Goal: Task Accomplishment & Management: Use online tool/utility

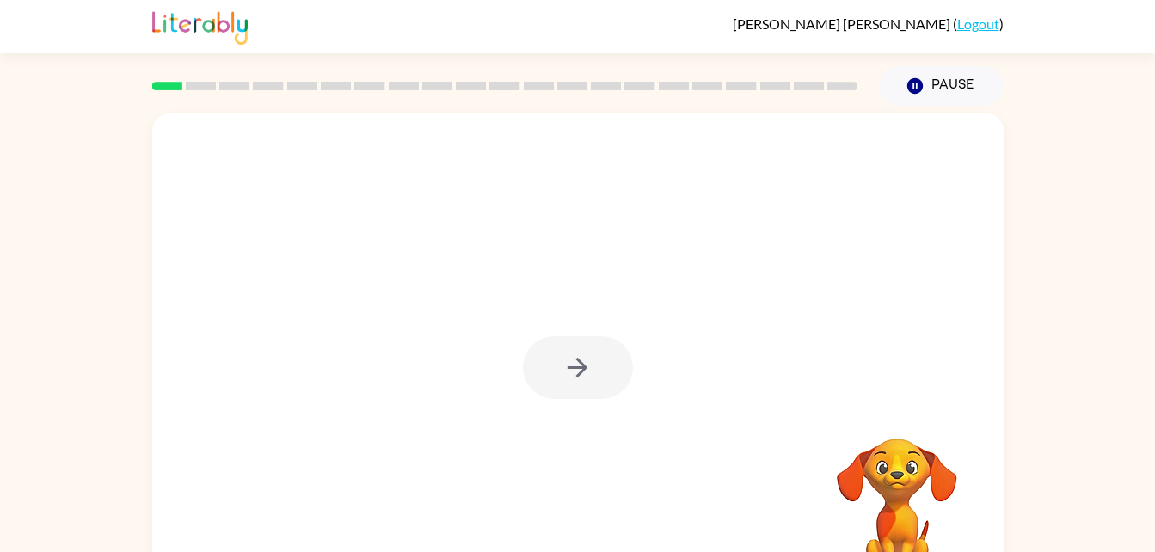
click at [539, 278] on div at bounding box center [578, 359] width 852 height 491
drag, startPoint x: 0, startPoint y: 0, endPoint x: 564, endPoint y: 276, distance: 628.3
drag, startPoint x: 564, startPoint y: 276, endPoint x: 597, endPoint y: 287, distance: 34.6
click at [597, 287] on div "Your browser must support playing .mp4 files to use Literably. Please try using…" at bounding box center [578, 359] width 852 height 491
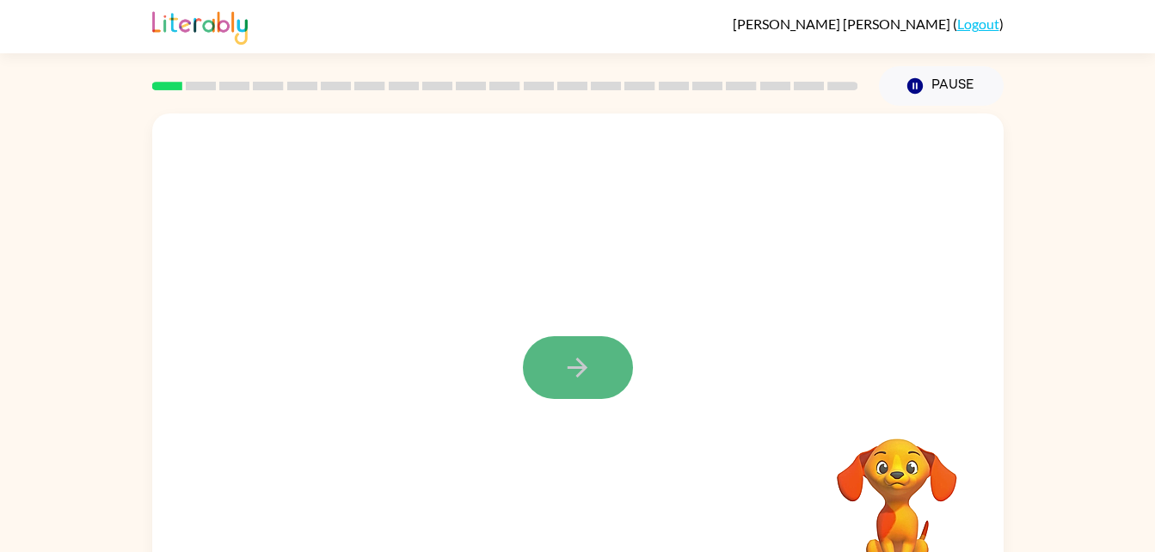
click at [604, 380] on button "button" at bounding box center [578, 367] width 110 height 63
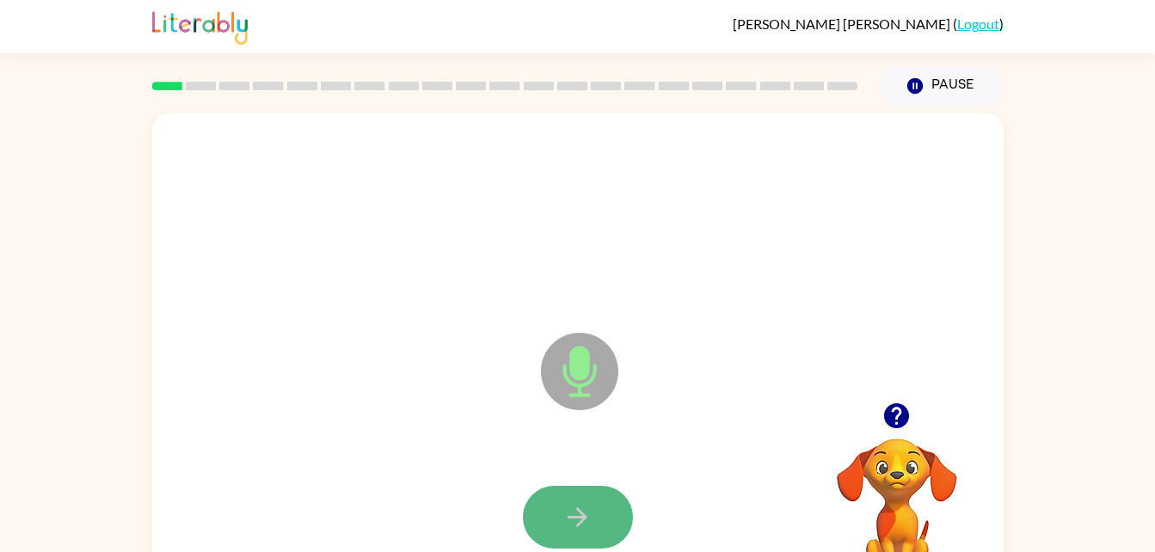
click at [557, 502] on button "button" at bounding box center [578, 517] width 110 height 63
click at [579, 516] on icon "button" at bounding box center [578, 518] width 20 height 20
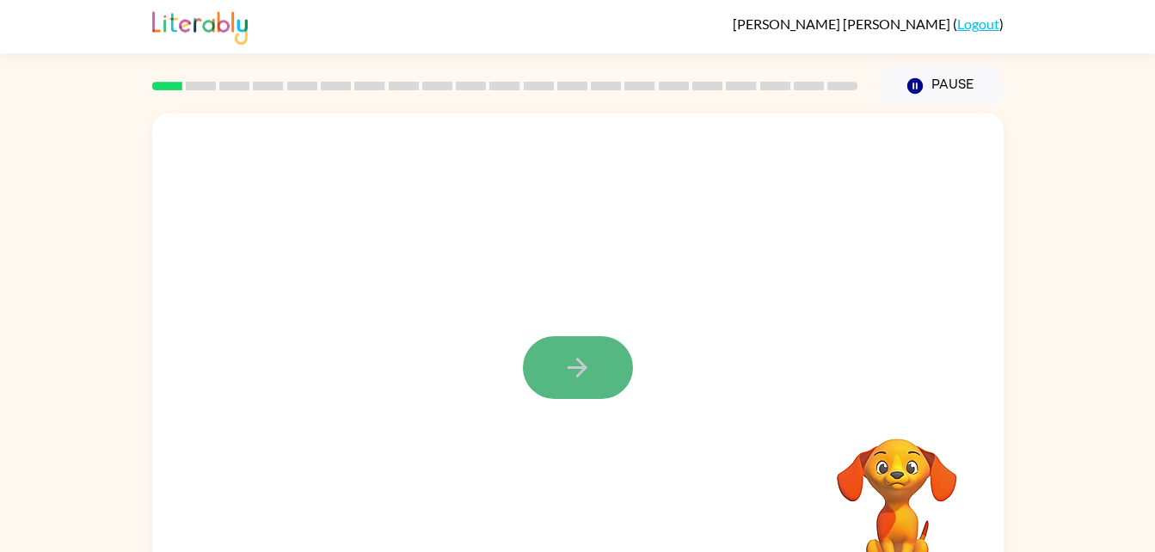
click at [560, 360] on button "button" at bounding box center [578, 367] width 110 height 63
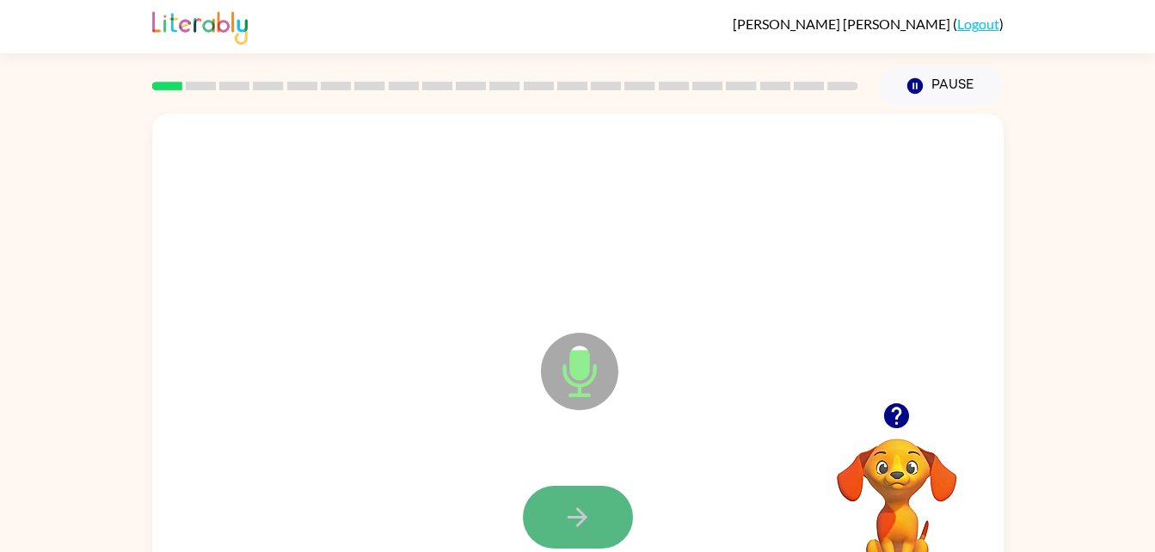
click at [575, 513] on icon "button" at bounding box center [578, 517] width 30 height 30
click at [590, 499] on button "button" at bounding box center [578, 517] width 110 height 63
click at [589, 493] on button "button" at bounding box center [578, 517] width 110 height 63
click at [595, 497] on button "button" at bounding box center [578, 517] width 110 height 63
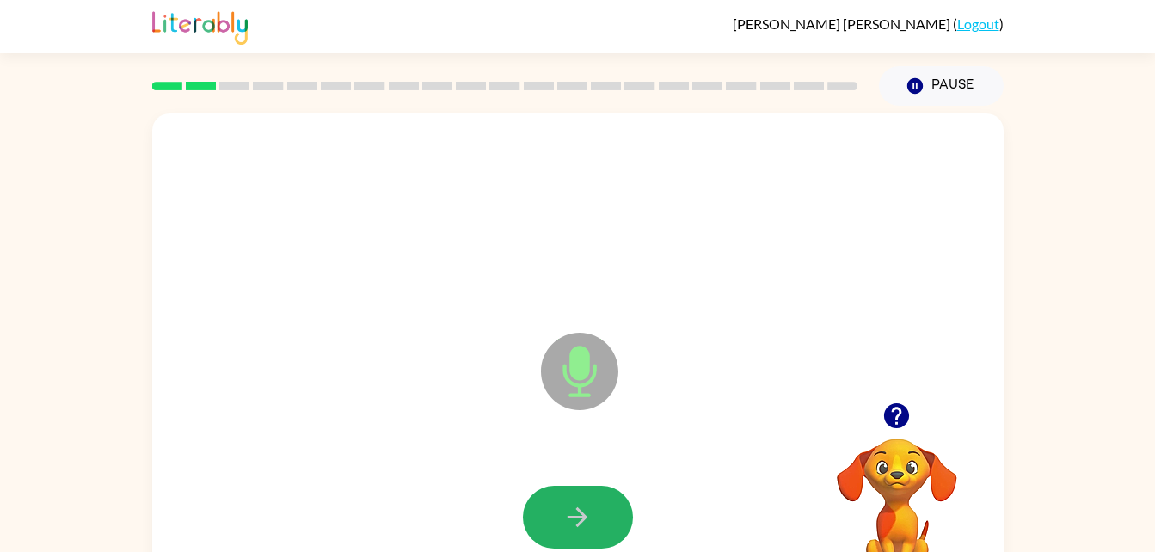
click at [601, 497] on button "button" at bounding box center [578, 517] width 110 height 63
click at [594, 490] on button "button" at bounding box center [578, 517] width 110 height 63
click at [601, 505] on button "button" at bounding box center [578, 517] width 110 height 63
click at [607, 504] on button "button" at bounding box center [578, 517] width 110 height 63
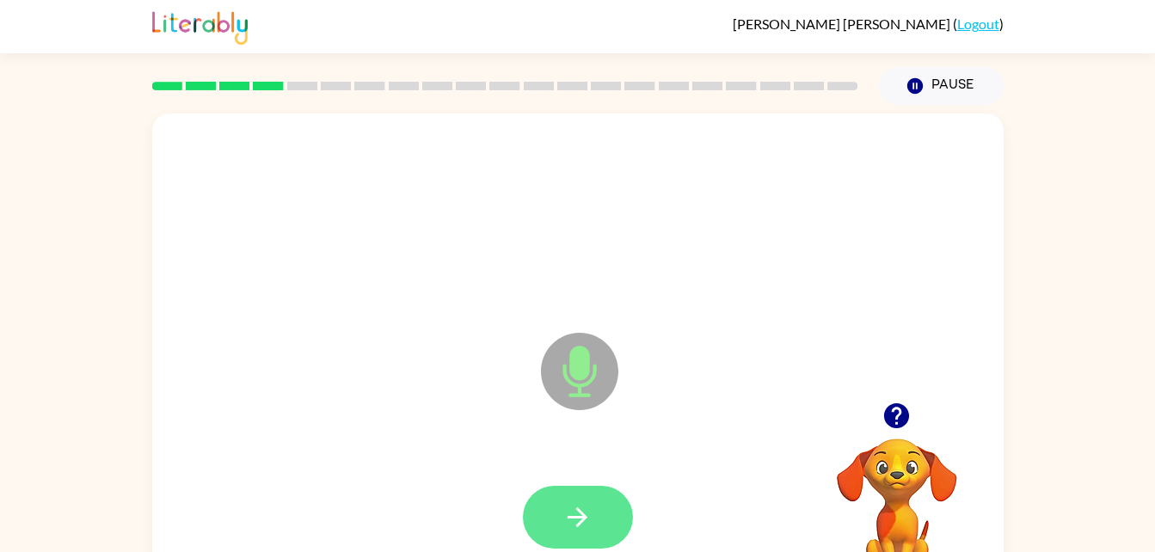
click at [604, 495] on button "button" at bounding box center [578, 517] width 110 height 63
click at [597, 494] on button "button" at bounding box center [578, 517] width 110 height 63
click at [594, 490] on button "button" at bounding box center [578, 517] width 110 height 63
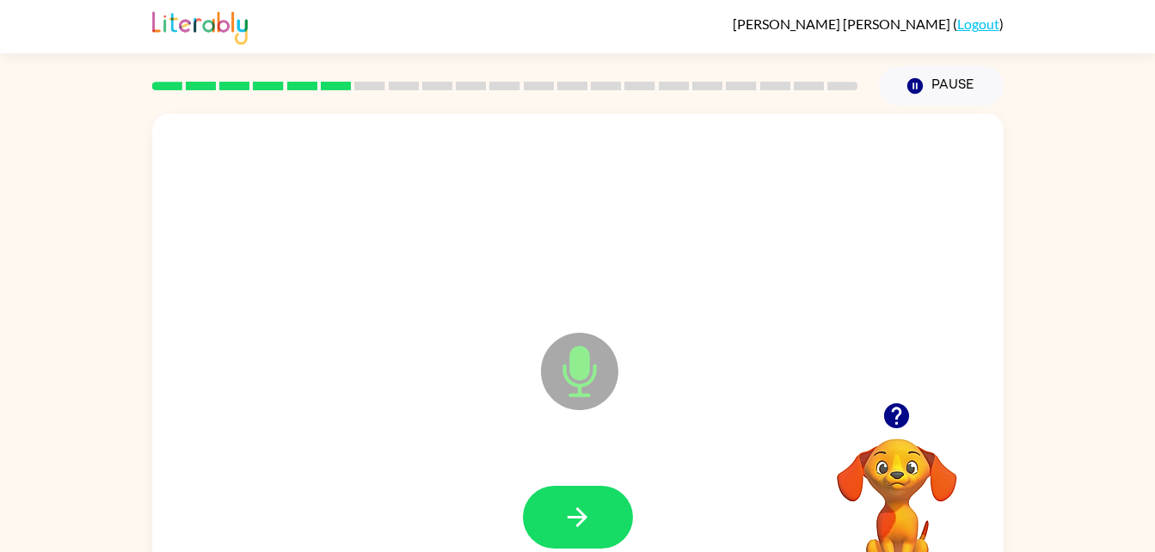
click at [589, 482] on div at bounding box center [577, 517] width 817 height 141
click at [609, 491] on button "button" at bounding box center [578, 517] width 110 height 63
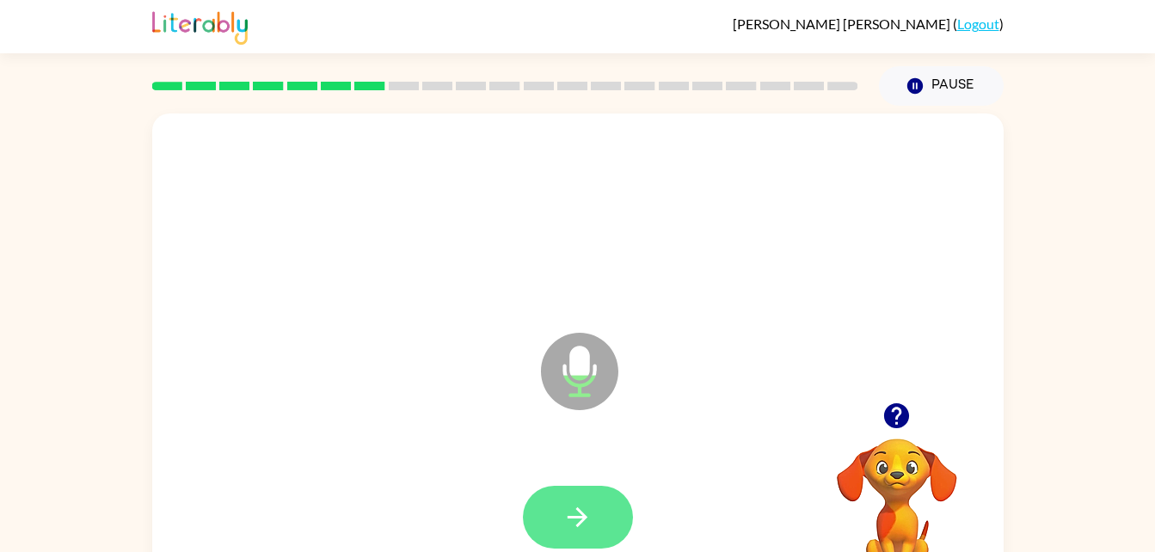
click at [563, 495] on button "button" at bounding box center [578, 517] width 110 height 63
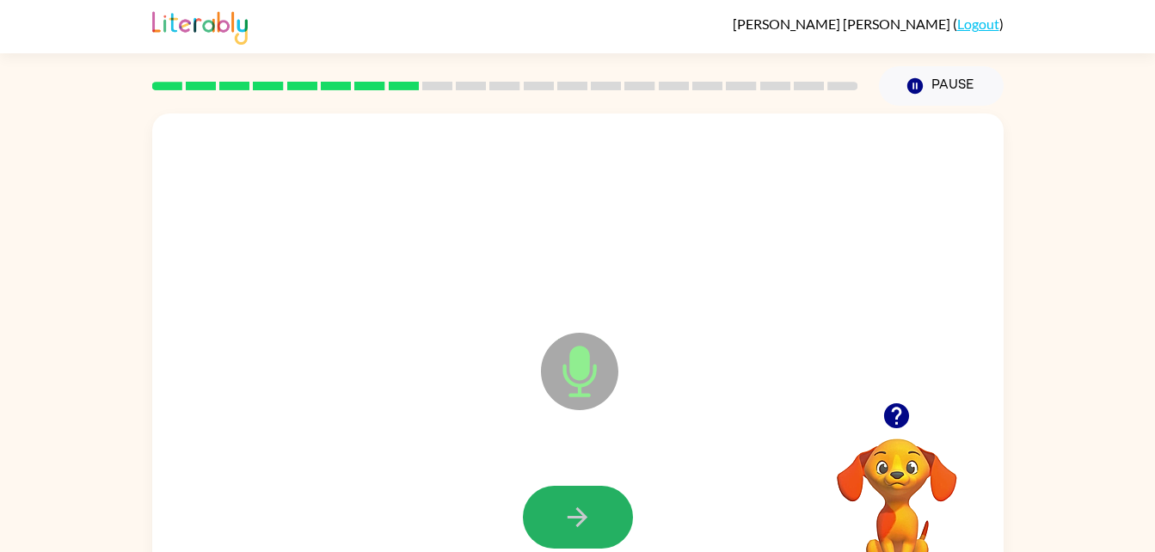
click at [570, 496] on button "button" at bounding box center [578, 517] width 110 height 63
click at [583, 506] on icon "button" at bounding box center [578, 517] width 30 height 30
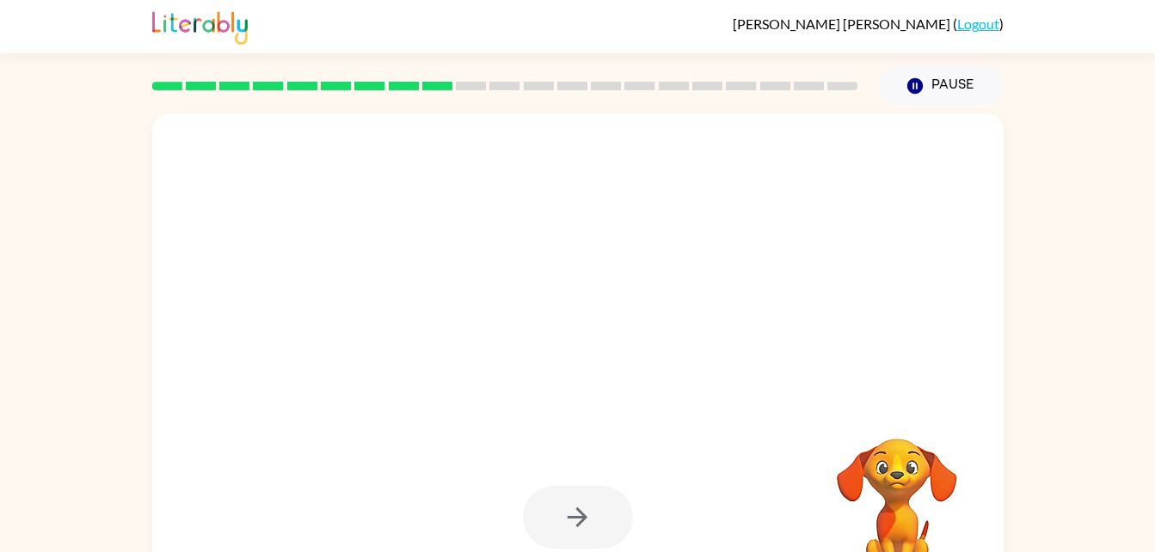
click at [1019, 317] on div "Your browser must support playing .mp4 files to use Literably. Please try using…" at bounding box center [577, 355] width 1155 height 499
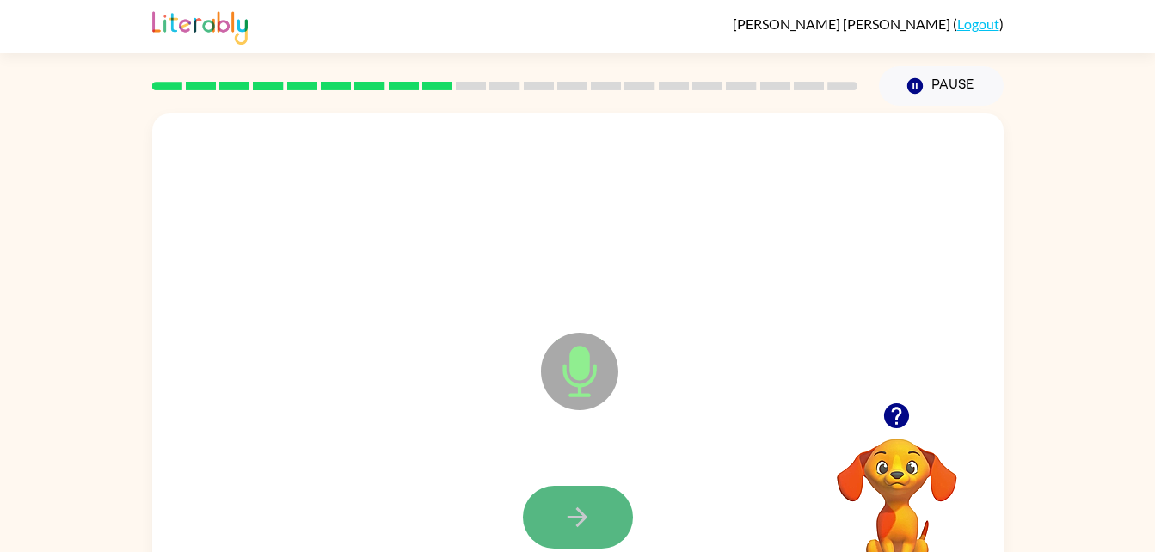
click at [558, 518] on button "button" at bounding box center [578, 517] width 110 height 63
click at [571, 526] on icon "button" at bounding box center [578, 517] width 30 height 30
click at [570, 510] on icon "button" at bounding box center [578, 517] width 30 height 30
click at [579, 512] on icon "button" at bounding box center [578, 518] width 20 height 20
click at [586, 521] on icon "button" at bounding box center [578, 517] width 30 height 30
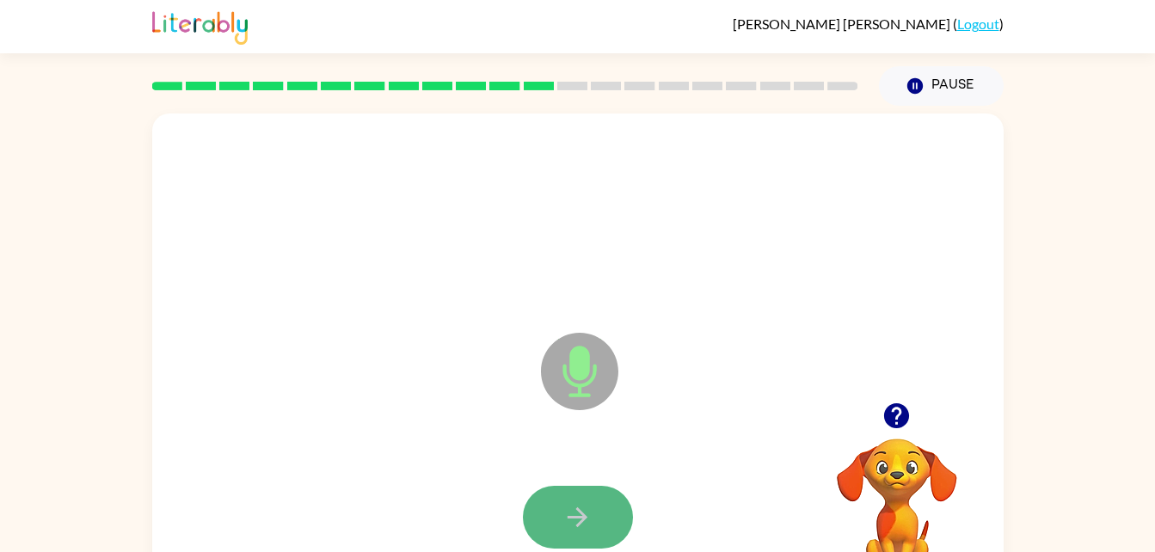
click at [575, 522] on icon "button" at bounding box center [578, 517] width 30 height 30
drag, startPoint x: 570, startPoint y: 537, endPoint x: 555, endPoint y: 514, distance: 27.2
click at [555, 514] on button "button" at bounding box center [578, 517] width 110 height 63
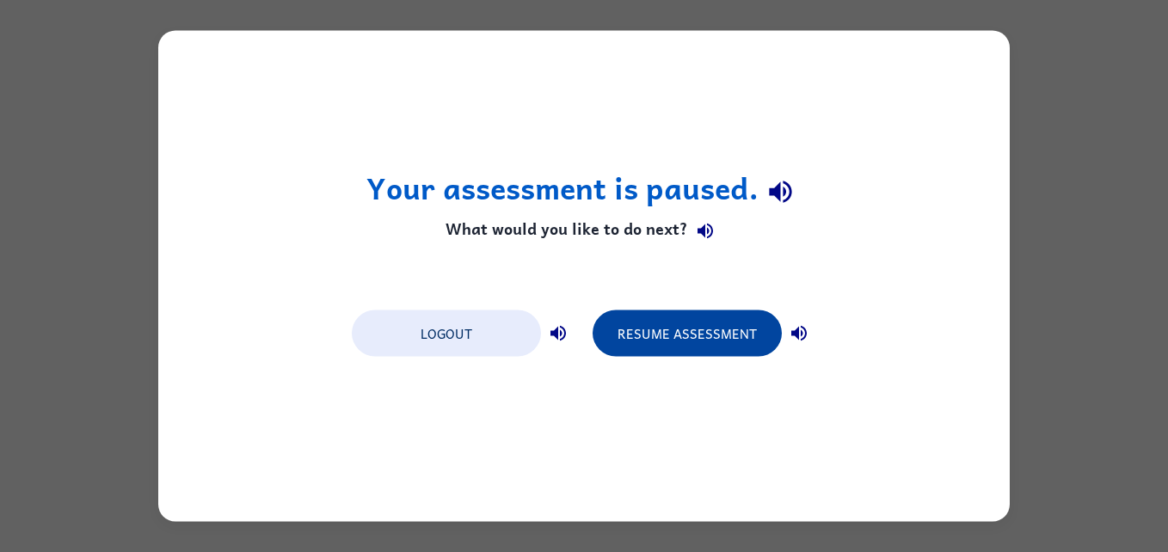
click at [650, 329] on button "Resume Assessment" at bounding box center [687, 334] width 189 height 46
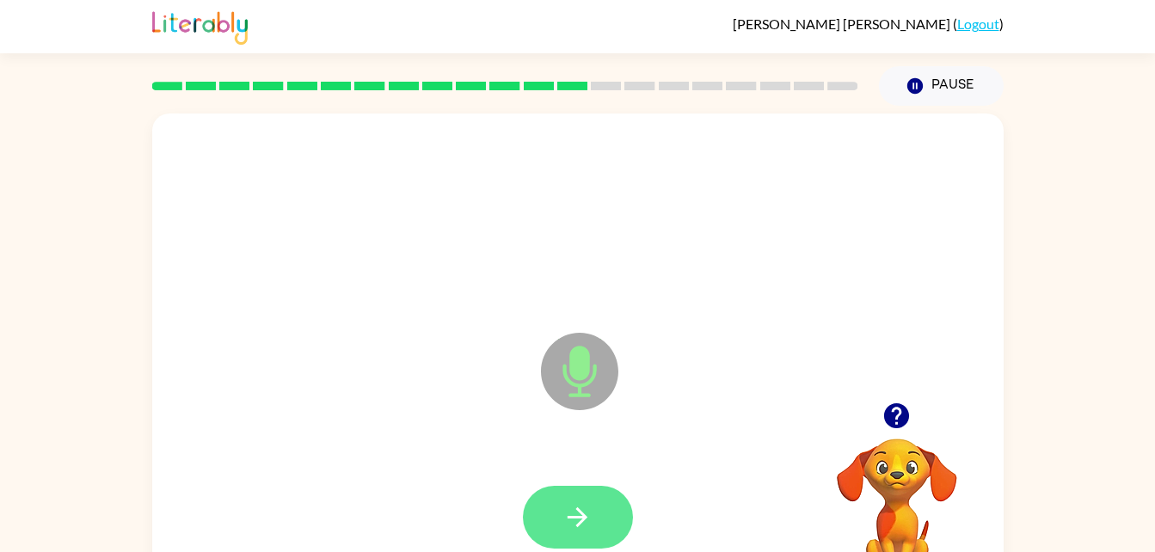
click at [609, 514] on button "button" at bounding box center [578, 517] width 110 height 63
click at [613, 520] on button "button" at bounding box center [578, 517] width 110 height 63
click at [613, 531] on button "button" at bounding box center [578, 517] width 110 height 63
click at [588, 510] on icon "button" at bounding box center [578, 517] width 30 height 30
click at [598, 533] on button "button" at bounding box center [578, 517] width 110 height 63
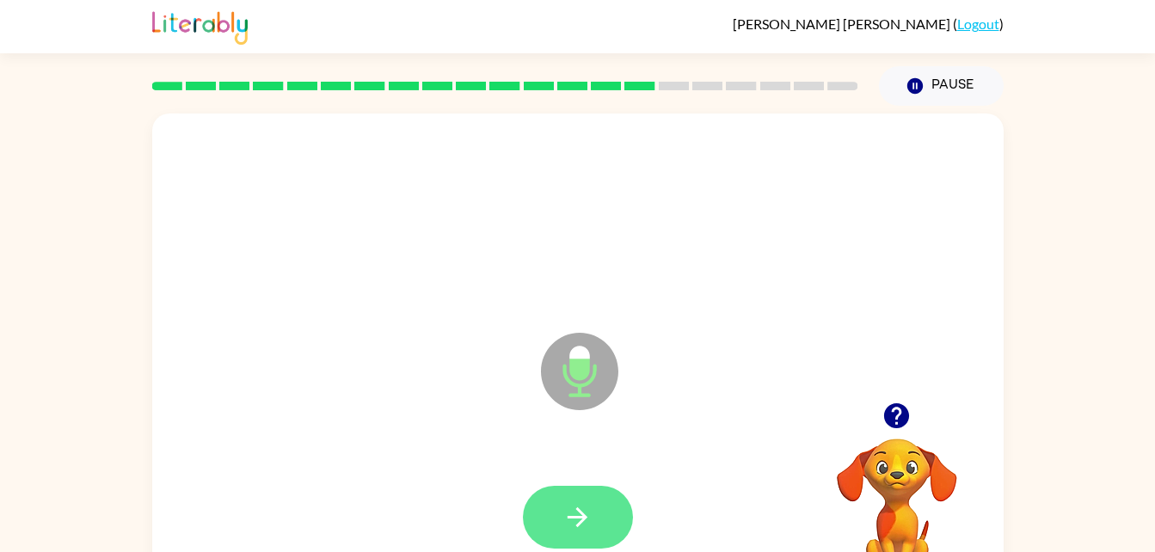
click at [599, 508] on button "button" at bounding box center [578, 517] width 110 height 63
click at [563, 509] on icon "button" at bounding box center [578, 517] width 30 height 30
click at [601, 514] on button "button" at bounding box center [578, 517] width 110 height 63
click at [575, 539] on button "button" at bounding box center [578, 517] width 110 height 63
click at [570, 510] on icon "button" at bounding box center [578, 517] width 30 height 30
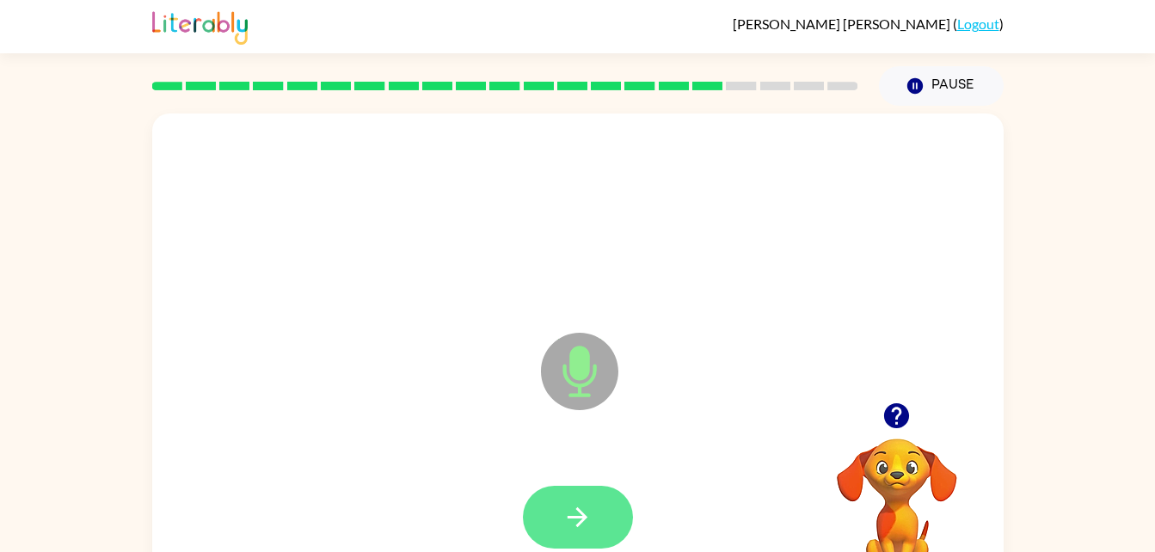
click at [599, 488] on button "button" at bounding box center [578, 517] width 110 height 63
click at [583, 514] on icon "button" at bounding box center [578, 518] width 20 height 20
click at [588, 500] on button "button" at bounding box center [578, 517] width 110 height 63
click at [602, 514] on button "button" at bounding box center [578, 517] width 110 height 63
click at [610, 513] on button "button" at bounding box center [578, 517] width 110 height 63
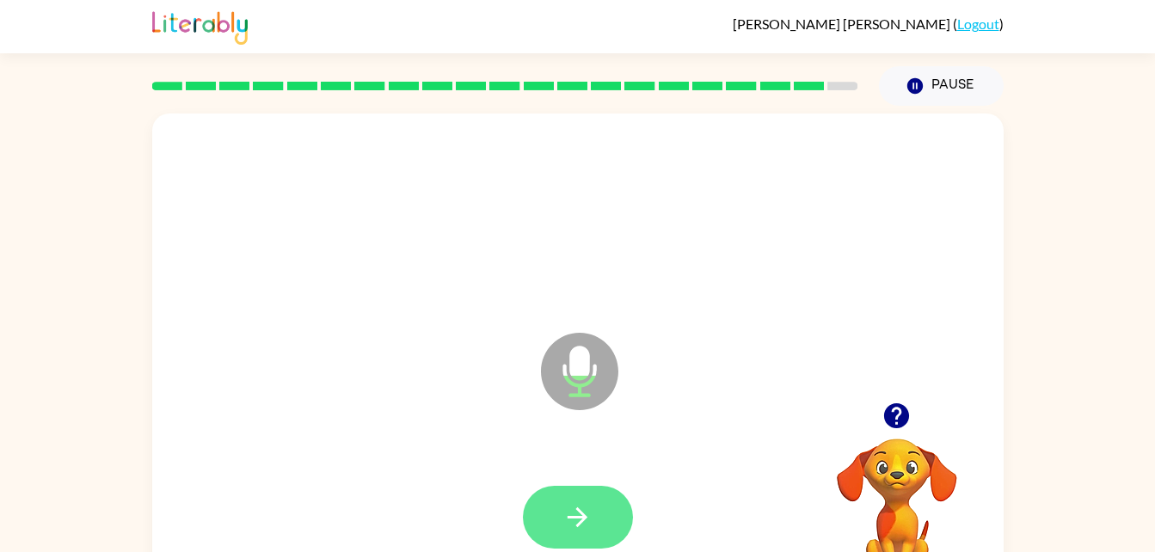
click at [582, 506] on icon "button" at bounding box center [578, 517] width 30 height 30
click at [595, 504] on button "button" at bounding box center [578, 517] width 110 height 63
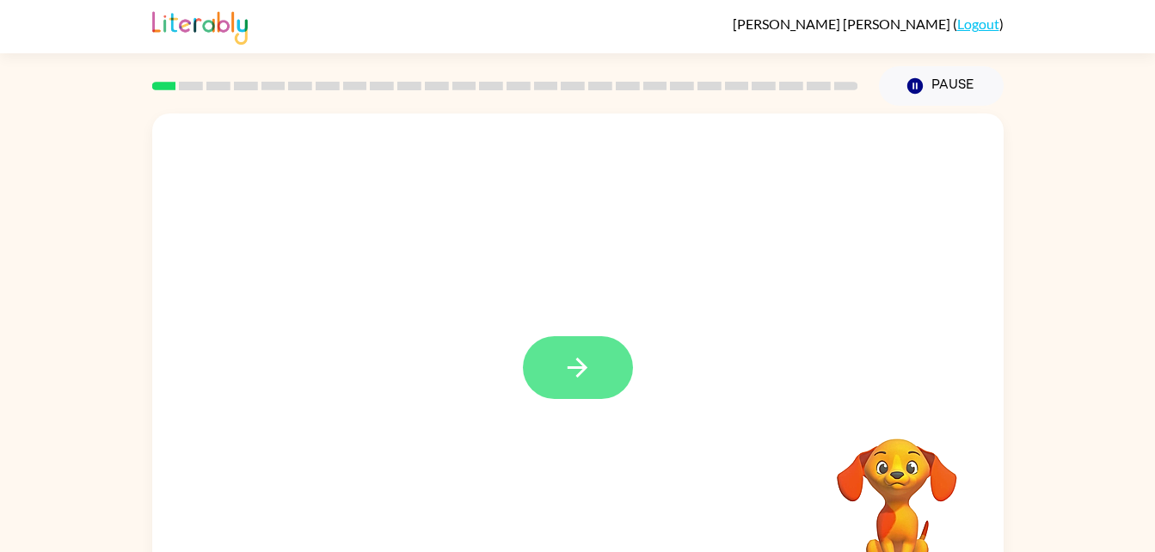
click at [610, 396] on button "button" at bounding box center [578, 367] width 110 height 63
click at [601, 347] on div at bounding box center [536, 329] width 735 height 62
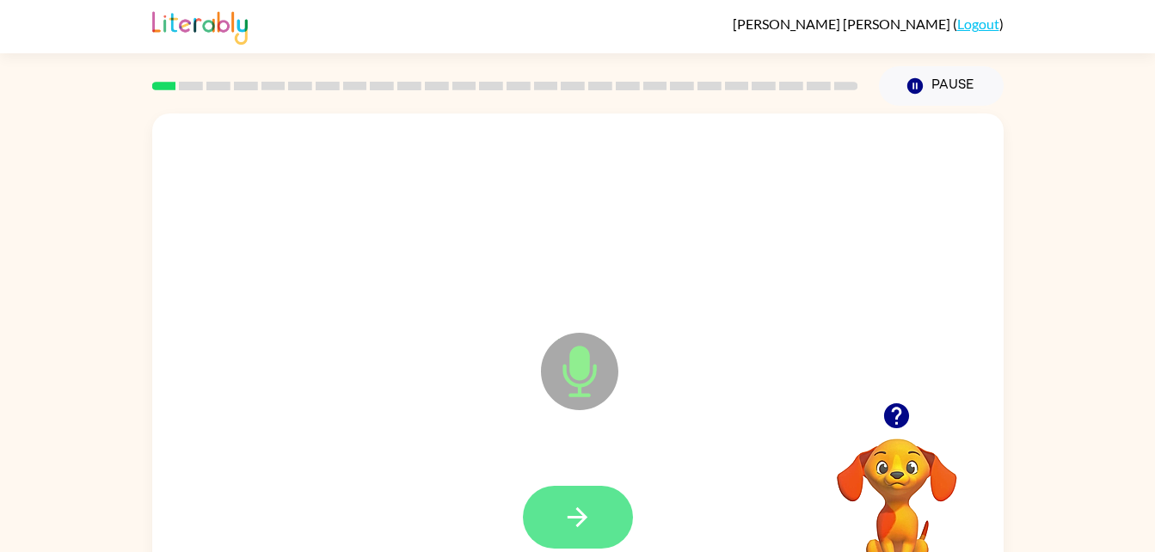
click at [562, 502] on button "button" at bounding box center [578, 517] width 110 height 63
click at [582, 526] on icon "button" at bounding box center [578, 517] width 30 height 30
click at [571, 507] on icon "button" at bounding box center [578, 517] width 30 height 30
click at [593, 545] on button "button" at bounding box center [578, 517] width 110 height 63
click at [567, 508] on icon "button" at bounding box center [578, 517] width 30 height 30
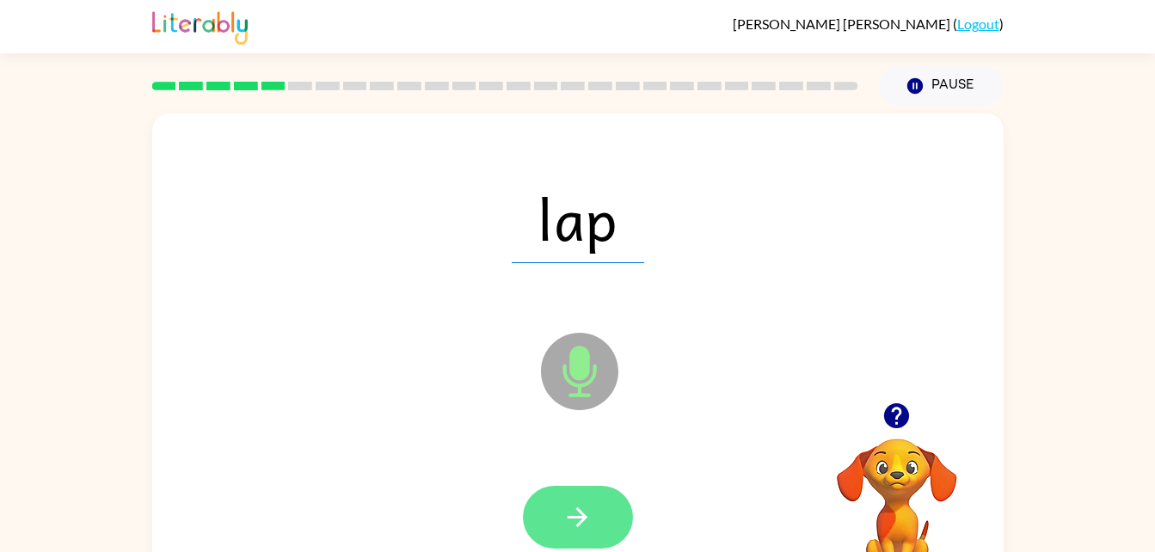
click at [539, 501] on button "button" at bounding box center [578, 517] width 110 height 63
click at [561, 519] on button "button" at bounding box center [578, 517] width 110 height 63
click at [613, 514] on button "button" at bounding box center [578, 517] width 110 height 63
click at [600, 489] on button "button" at bounding box center [578, 517] width 110 height 63
click at [564, 507] on icon "button" at bounding box center [578, 517] width 30 height 30
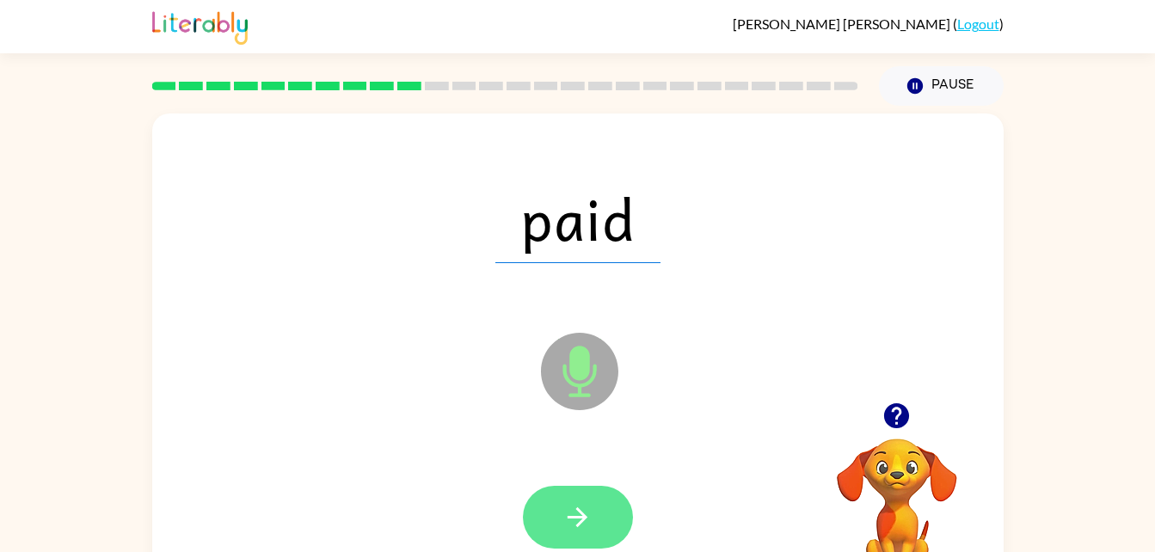
click at [568, 509] on icon "button" at bounding box center [578, 517] width 30 height 30
click at [576, 523] on icon "button" at bounding box center [578, 517] width 30 height 30
click at [587, 520] on icon "button" at bounding box center [578, 517] width 30 height 30
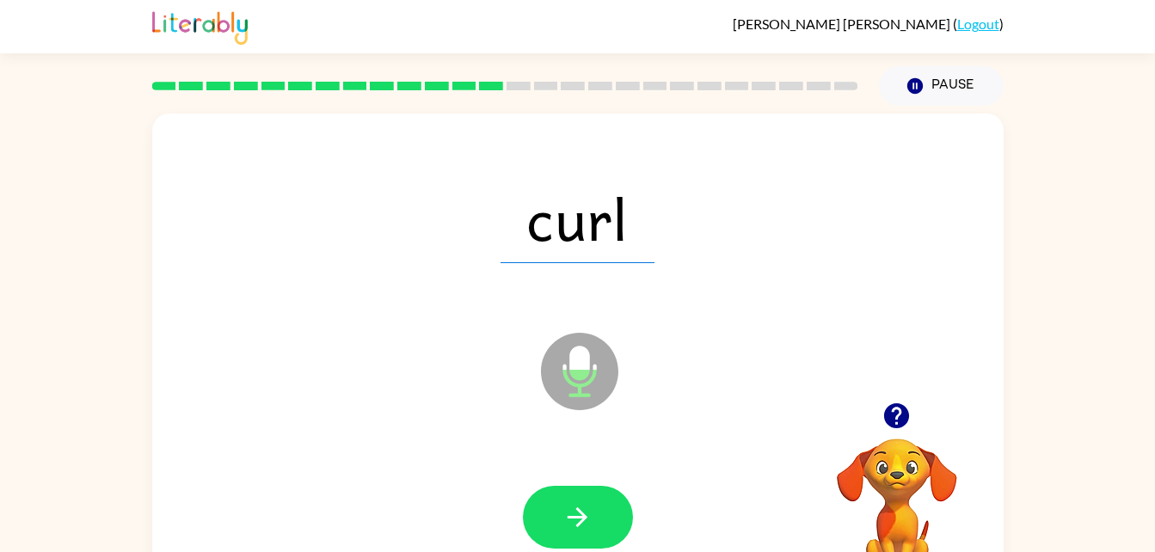
click at [589, 475] on div at bounding box center [577, 517] width 817 height 141
click at [600, 506] on button "button" at bounding box center [578, 517] width 110 height 63
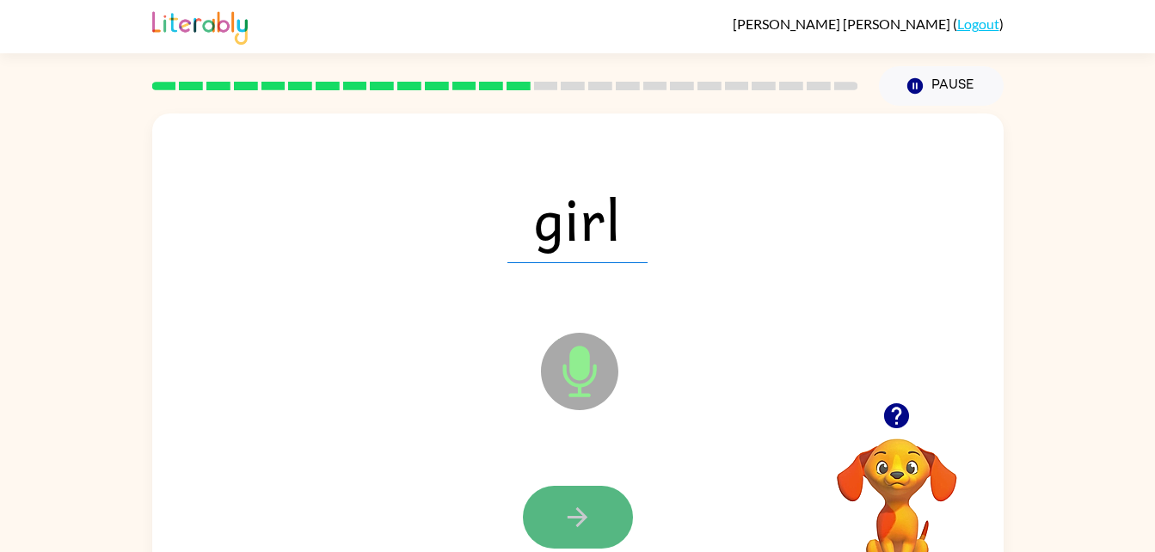
click at [590, 520] on icon "button" at bounding box center [578, 517] width 30 height 30
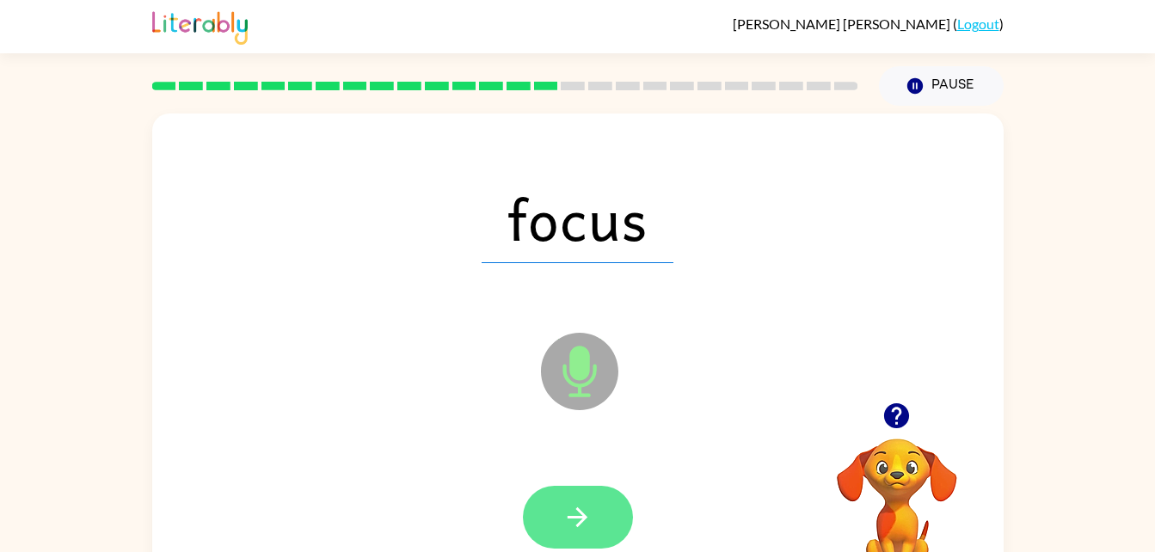
click at [606, 512] on button "button" at bounding box center [578, 517] width 110 height 63
click at [594, 514] on button "button" at bounding box center [578, 517] width 110 height 63
click at [561, 508] on button "button" at bounding box center [578, 517] width 110 height 63
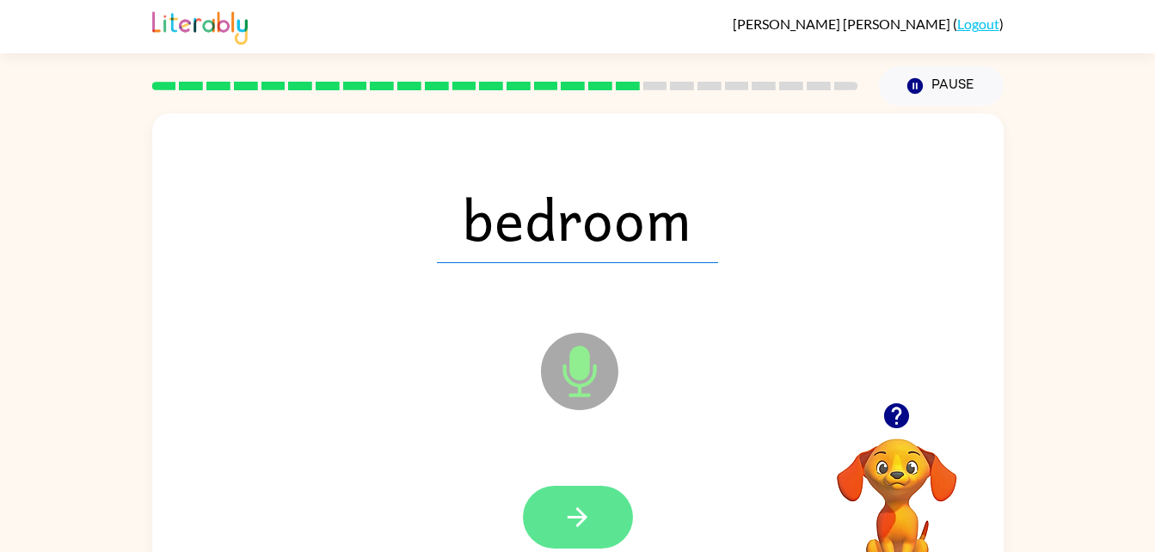
click at [576, 495] on button "button" at bounding box center [578, 517] width 110 height 63
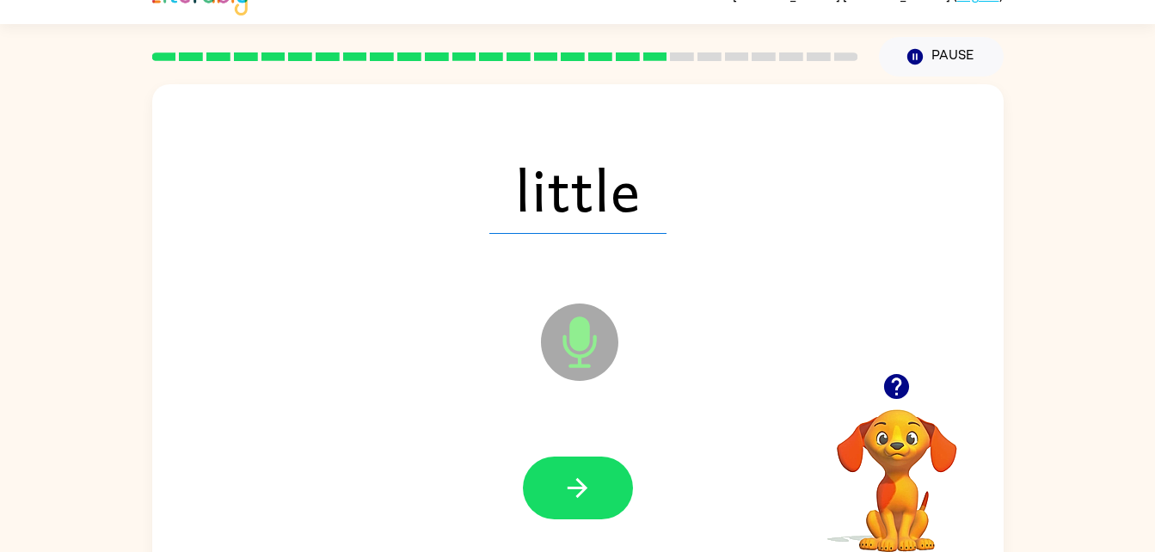
scroll to position [33, 0]
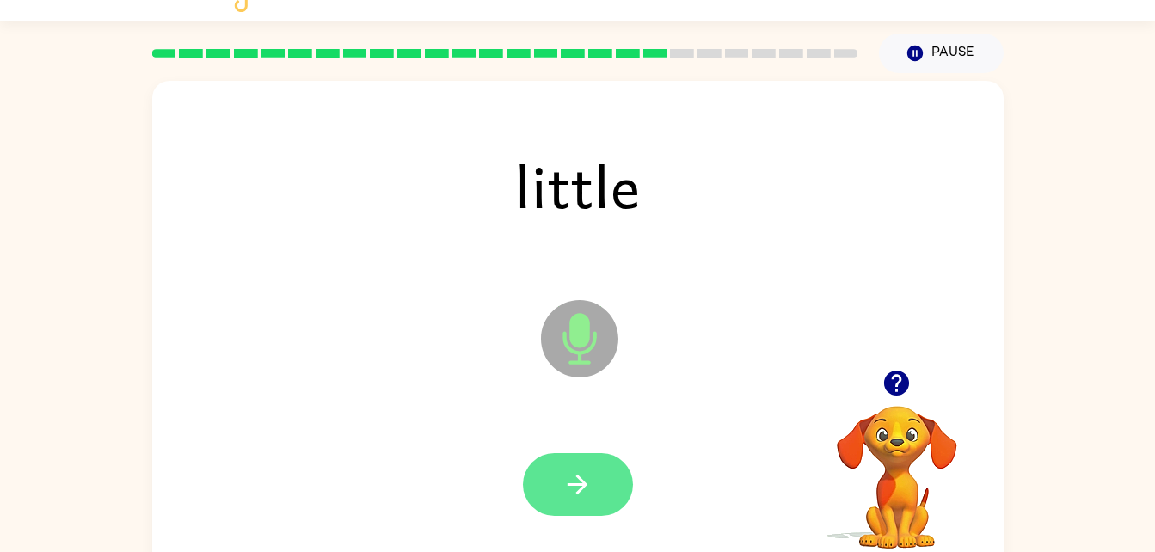
click at [583, 477] on icon "button" at bounding box center [578, 485] width 30 height 30
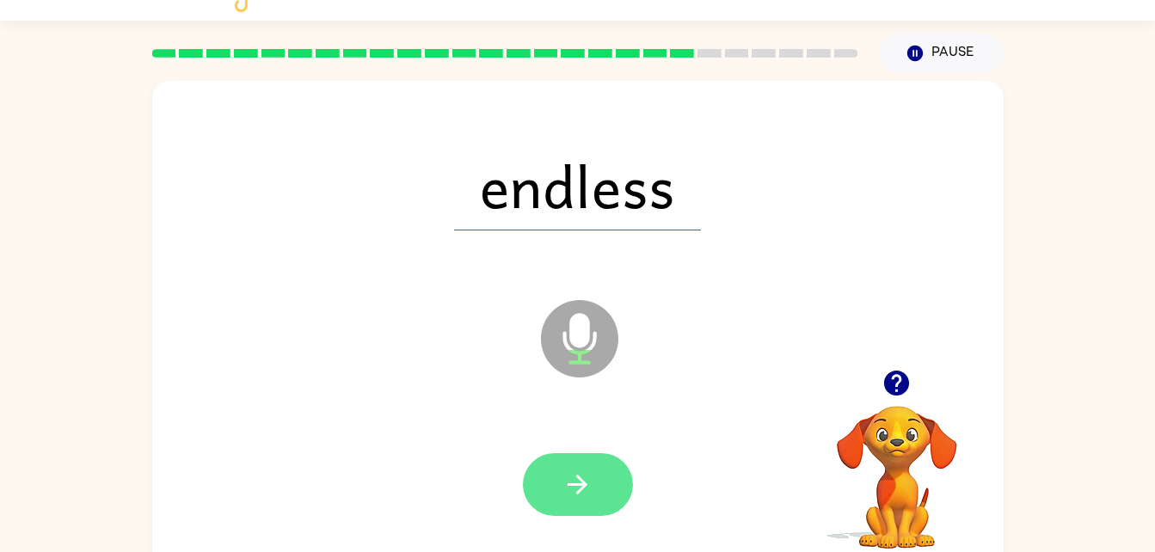
click at [557, 456] on button "button" at bounding box center [578, 484] width 110 height 63
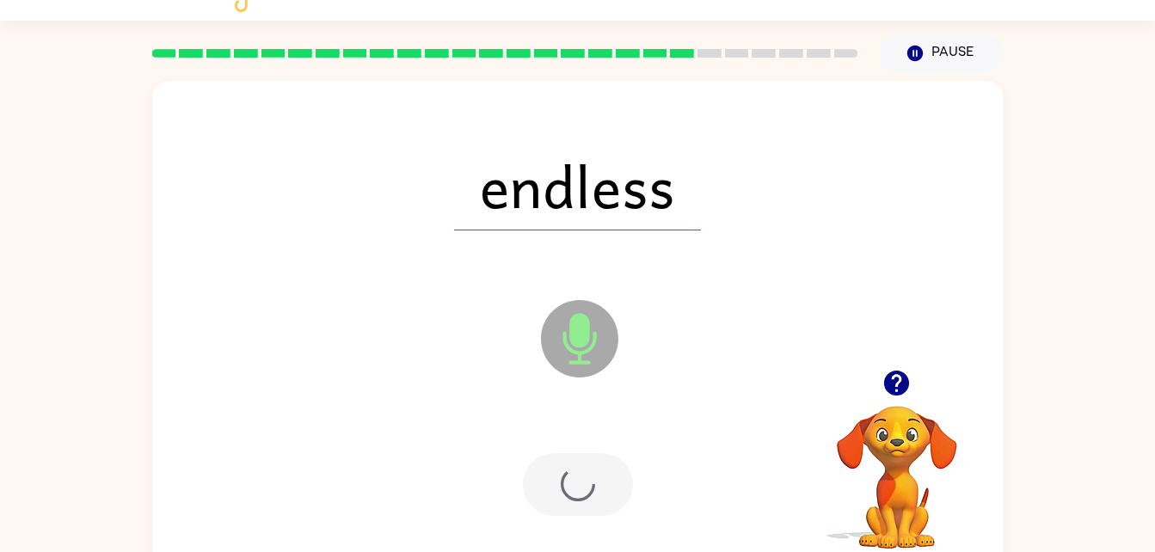
click at [578, 476] on div at bounding box center [578, 484] width 110 height 63
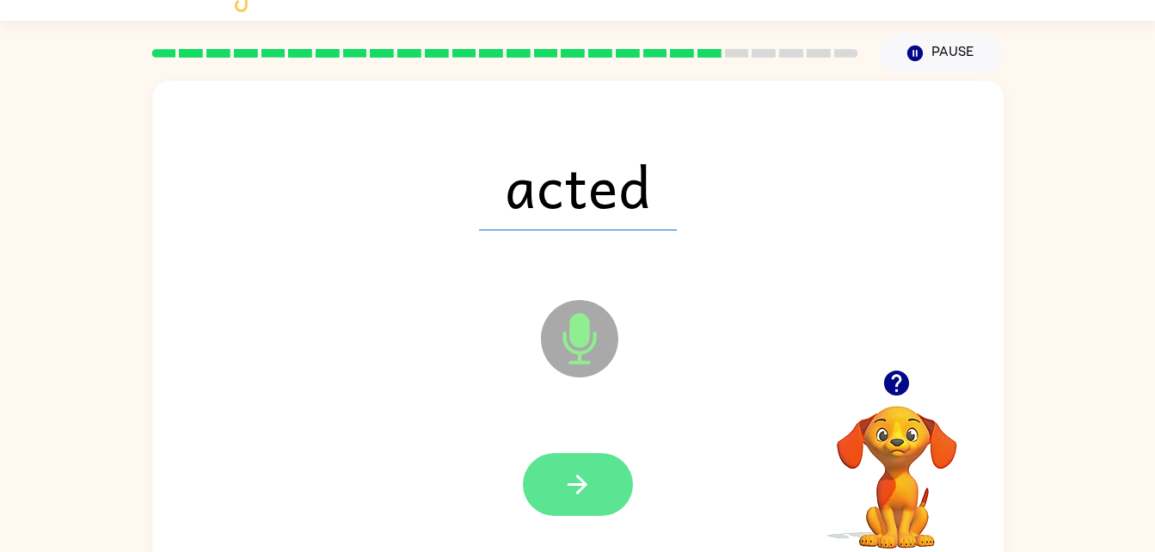
click at [557, 484] on button "button" at bounding box center [578, 484] width 110 height 63
click at [583, 470] on icon "button" at bounding box center [578, 485] width 30 height 30
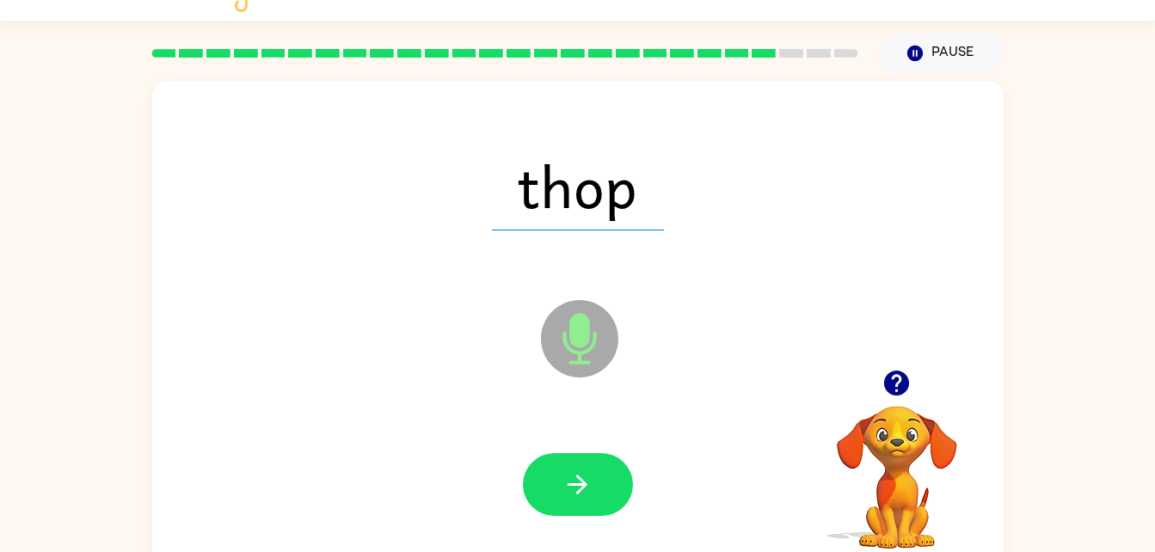
scroll to position [0, 0]
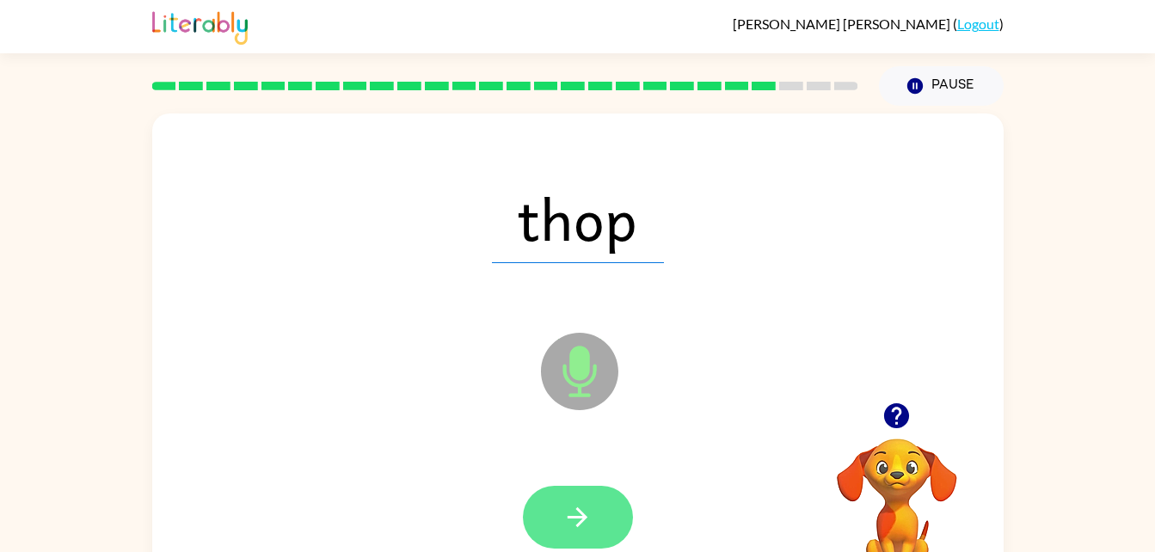
click at [588, 519] on icon "button" at bounding box center [578, 517] width 30 height 30
click at [582, 508] on icon "button" at bounding box center [578, 517] width 30 height 30
click at [607, 491] on button "button" at bounding box center [578, 517] width 110 height 63
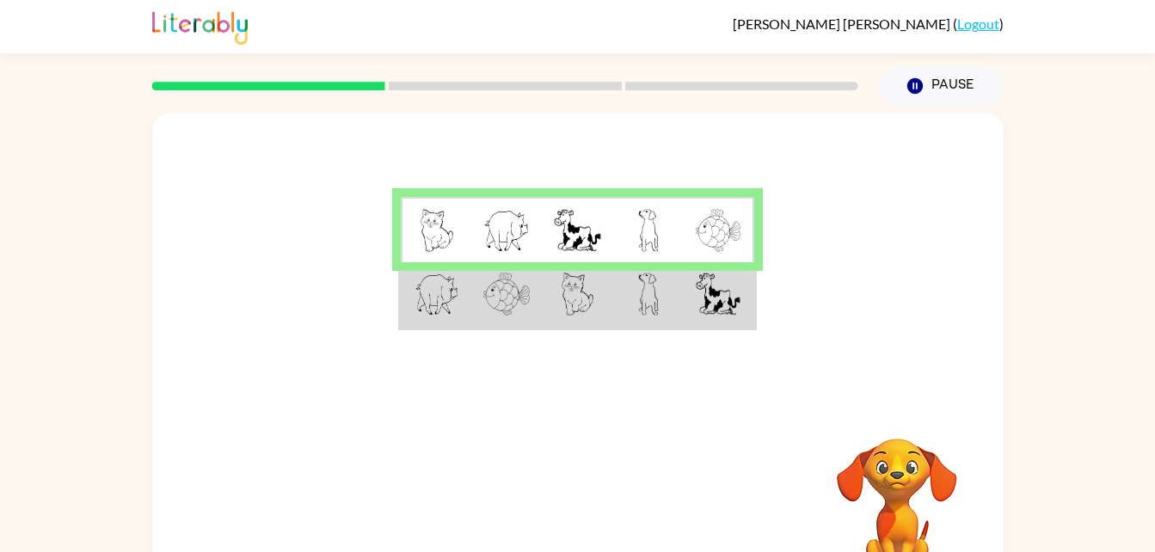
click at [604, 254] on td at bounding box center [577, 230] width 71 height 66
click at [437, 315] on img at bounding box center [437, 294] width 45 height 43
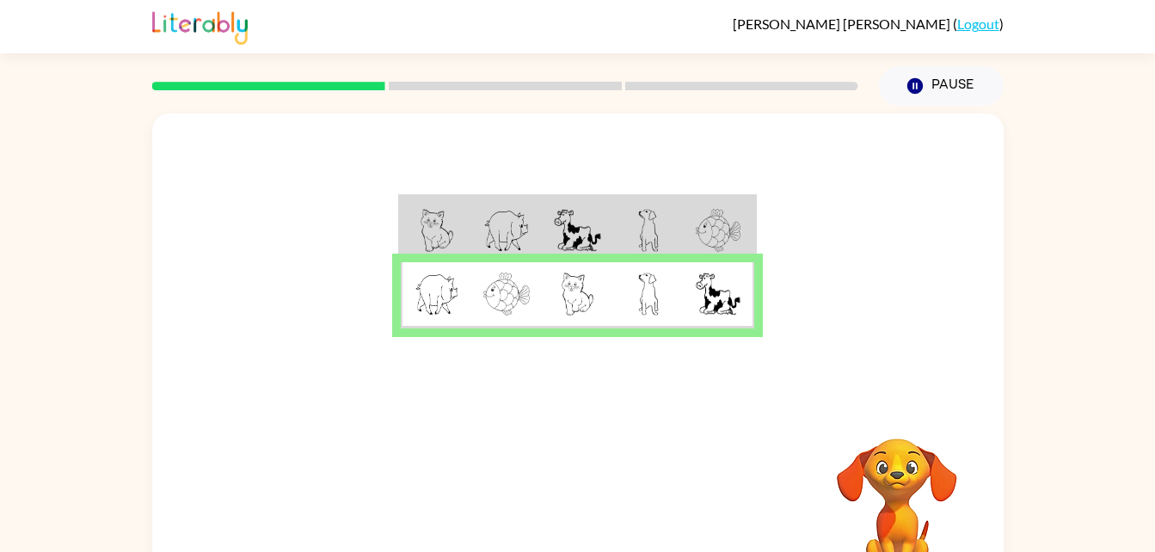
click at [440, 281] on img at bounding box center [437, 294] width 45 height 43
click at [445, 283] on img at bounding box center [437, 294] width 45 height 43
click at [541, 507] on button "button" at bounding box center [578, 508] width 110 height 63
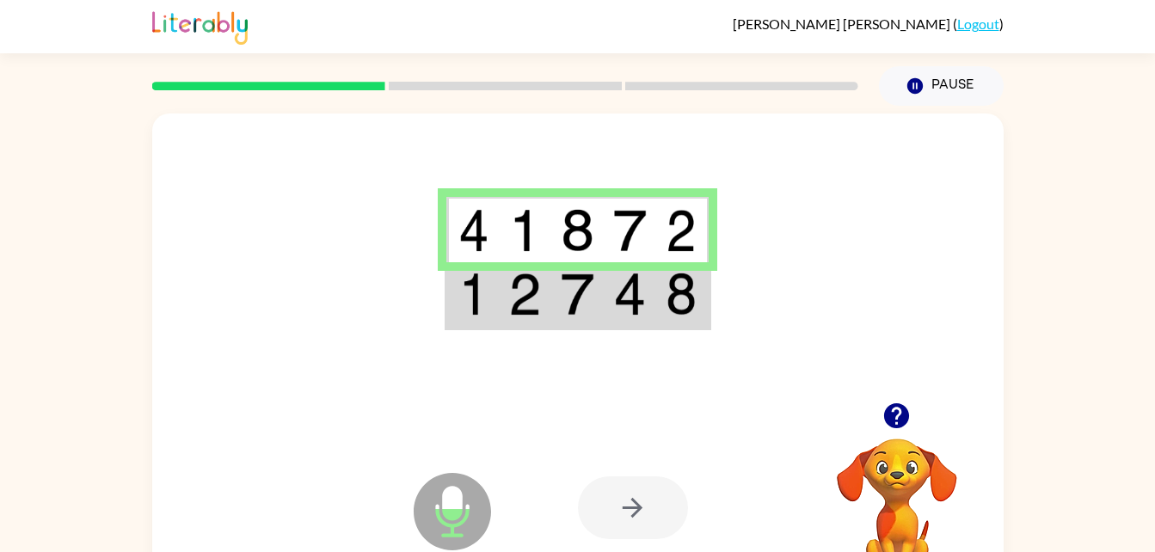
click at [539, 317] on td at bounding box center [525, 295] width 52 height 66
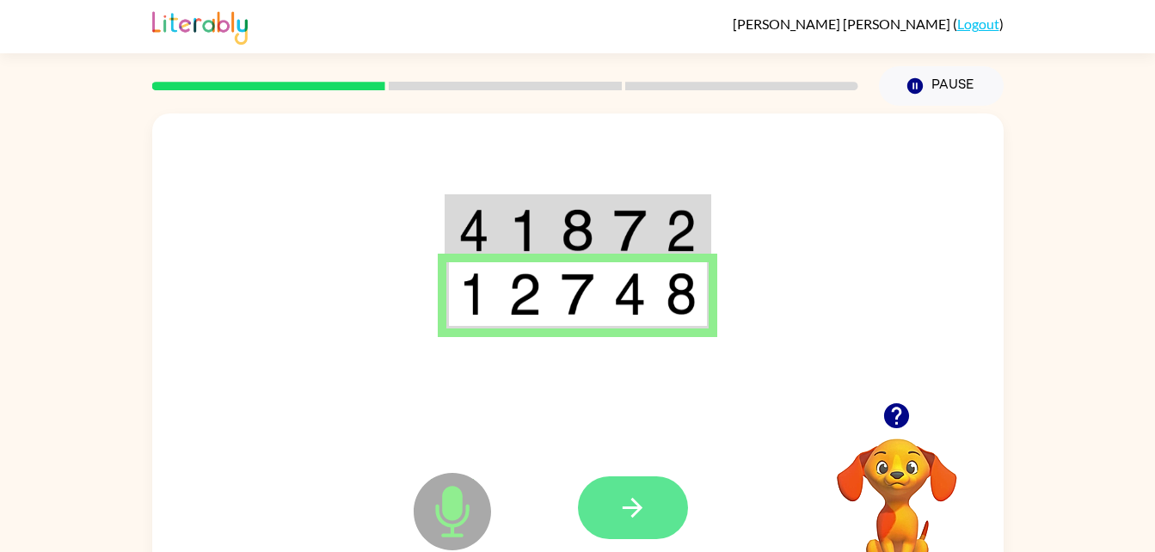
click at [653, 508] on button "button" at bounding box center [633, 508] width 110 height 63
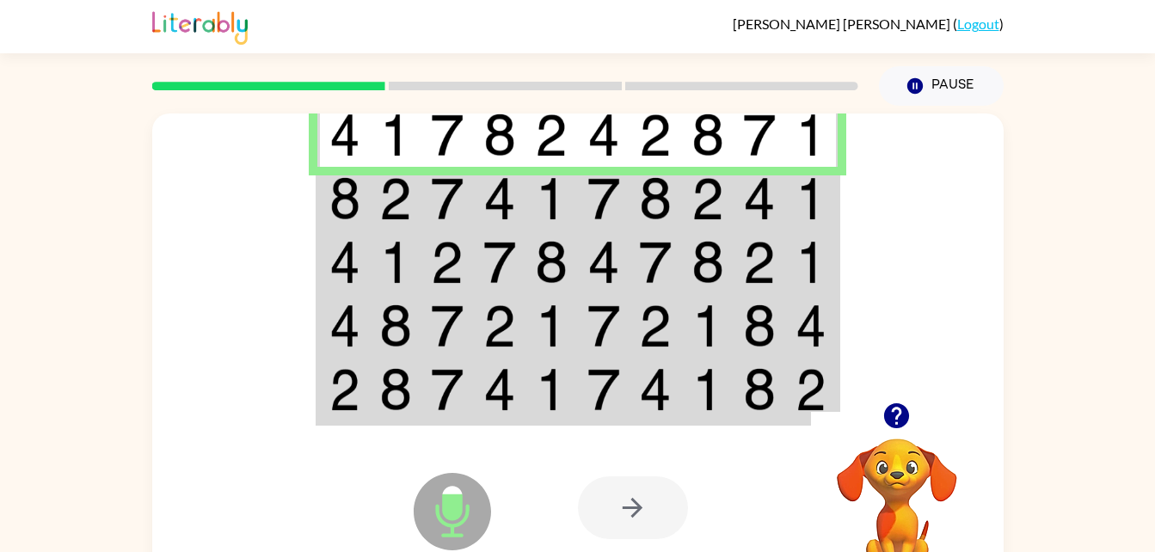
click at [428, 205] on td at bounding box center [448, 199] width 52 height 64
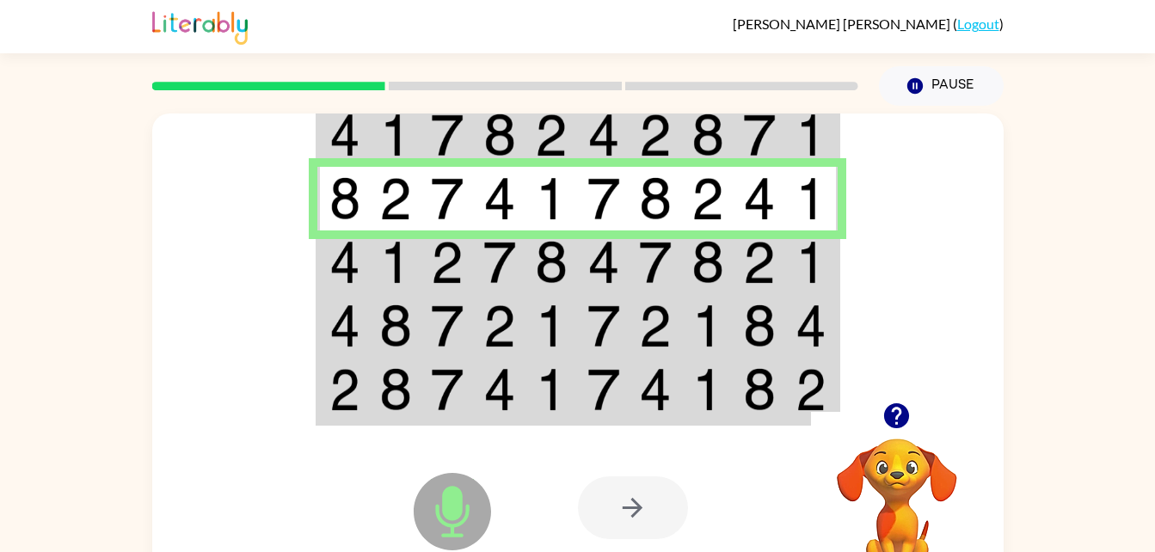
click at [463, 259] on img at bounding box center [447, 262] width 33 height 43
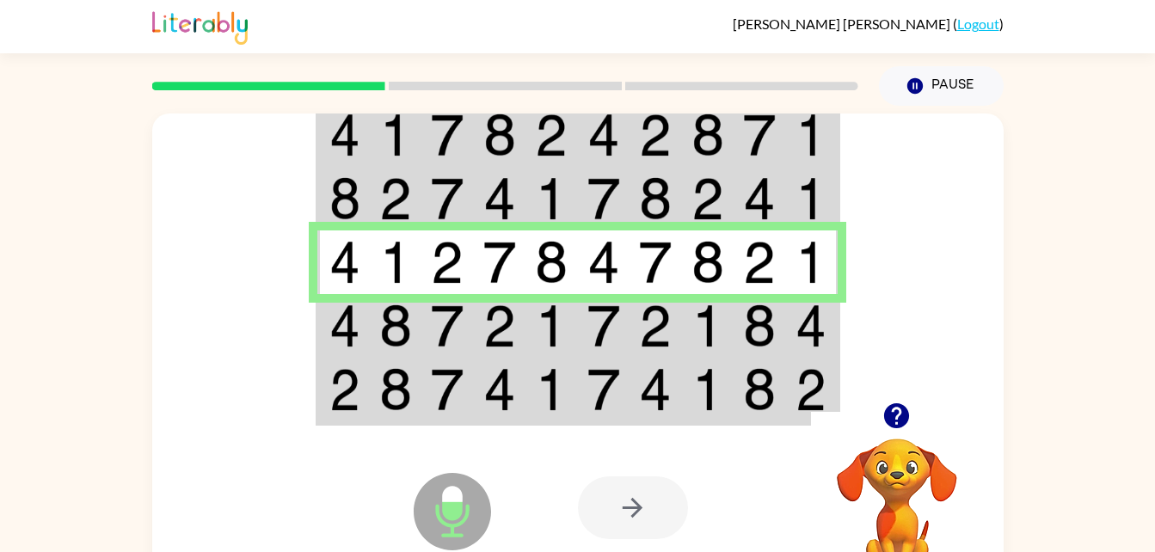
click at [507, 317] on img at bounding box center [499, 326] width 33 height 43
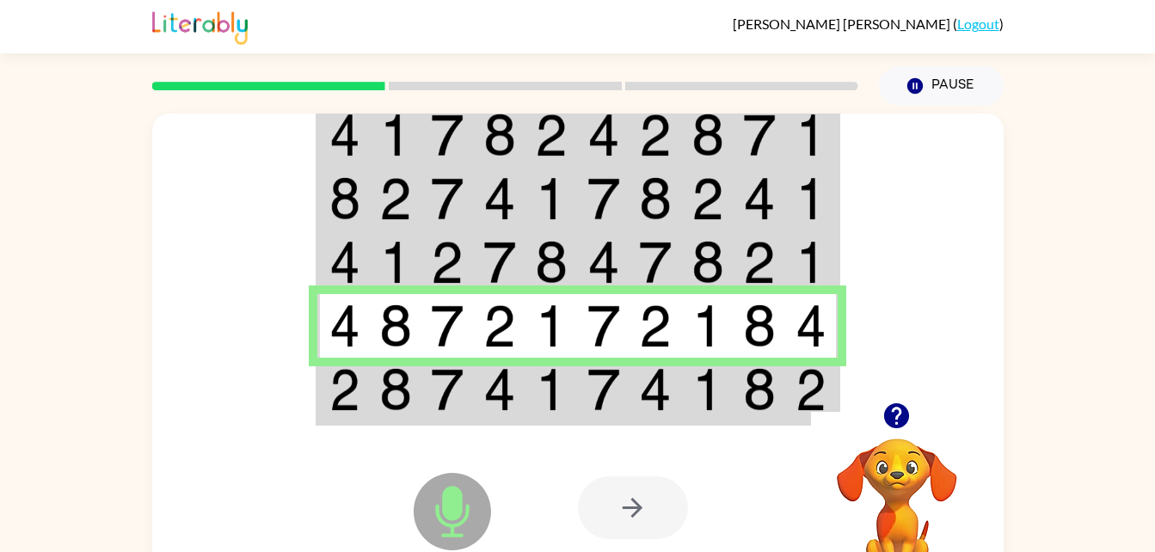
click at [530, 396] on td at bounding box center [552, 391] width 52 height 66
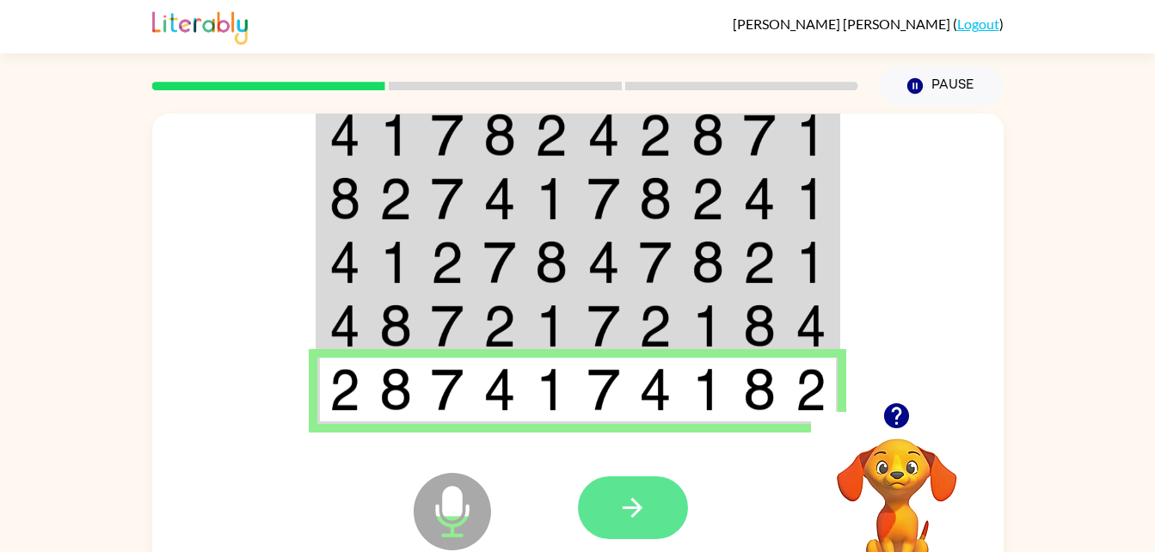
click at [648, 493] on button "button" at bounding box center [633, 508] width 110 height 63
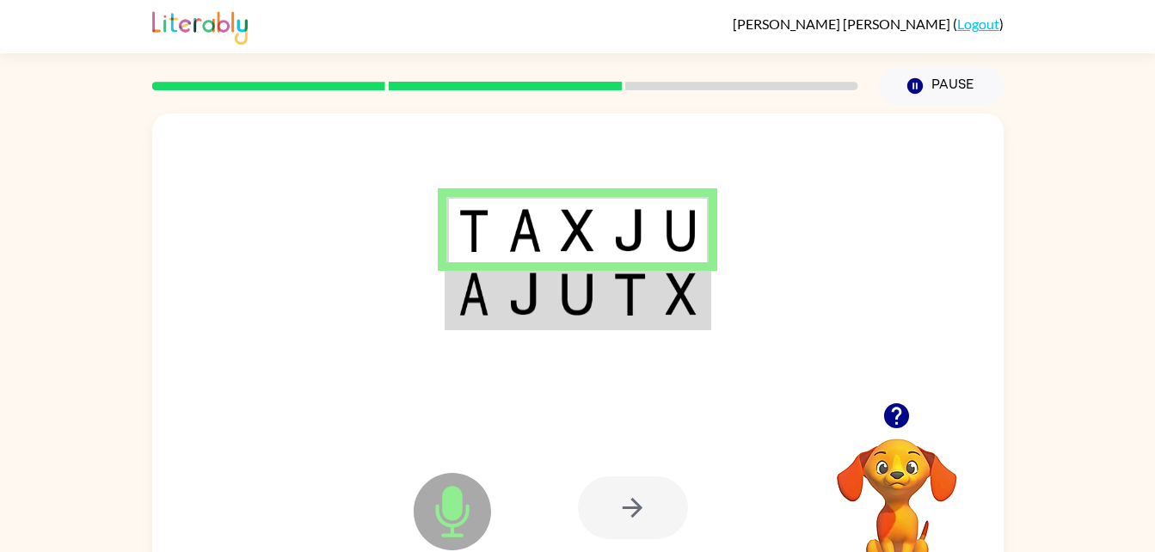
click at [572, 297] on img at bounding box center [577, 294] width 33 height 43
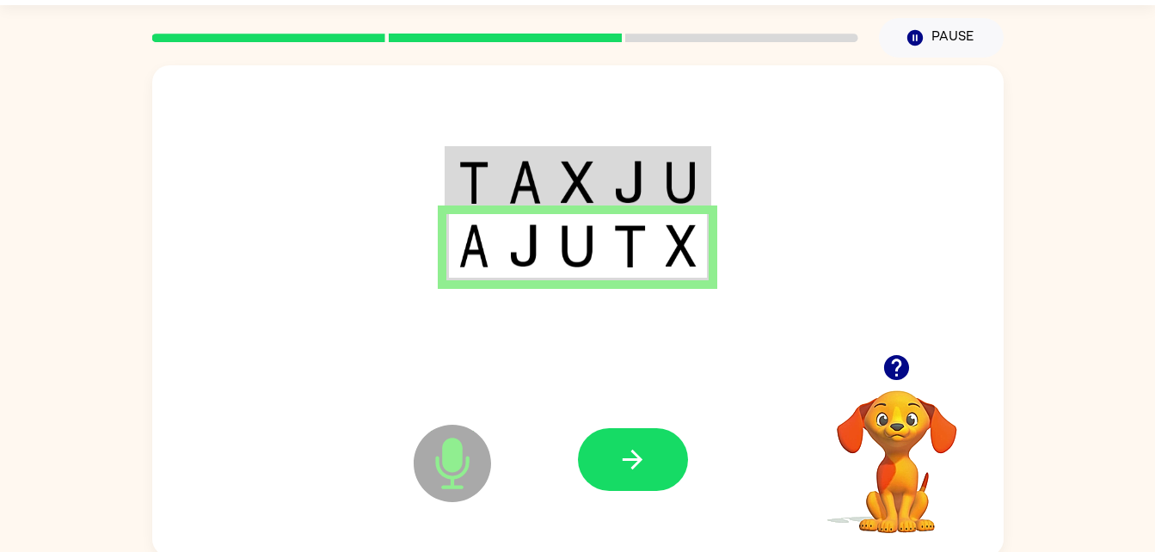
scroll to position [52, 0]
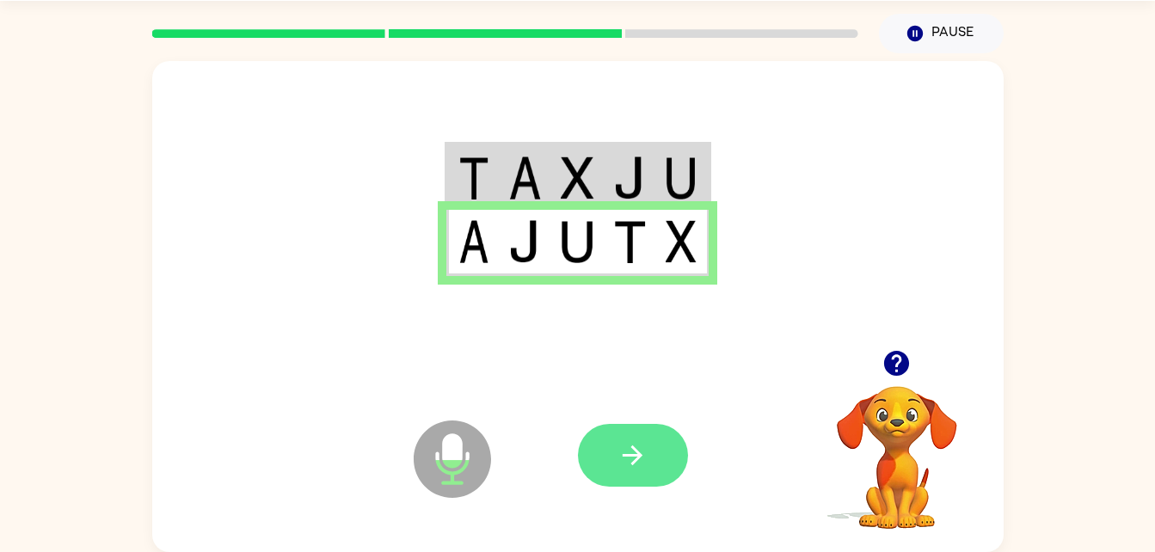
click at [634, 452] on icon "button" at bounding box center [633, 455] width 30 height 30
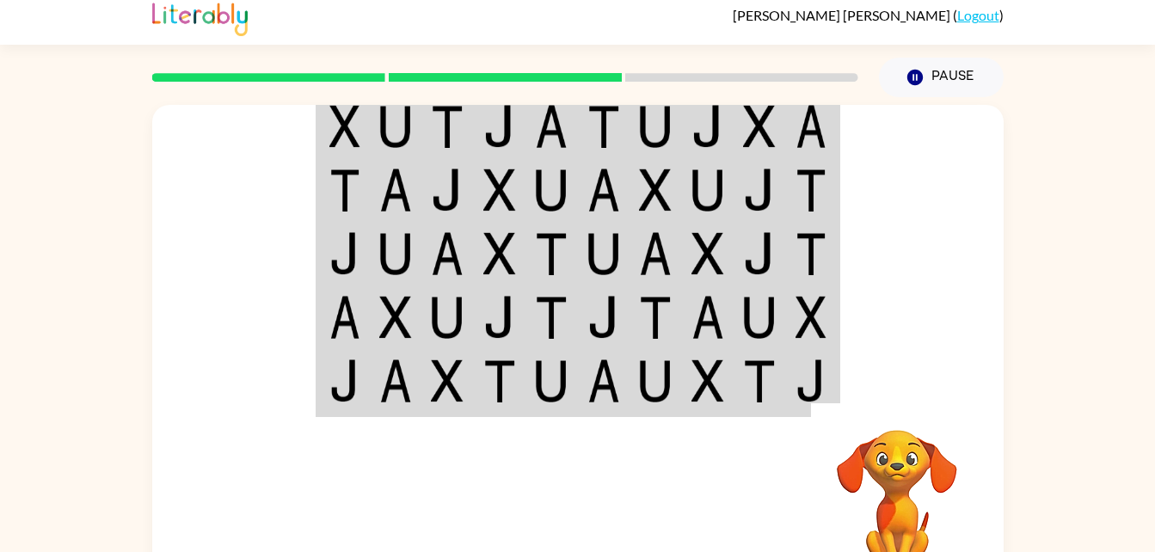
scroll to position [0, 0]
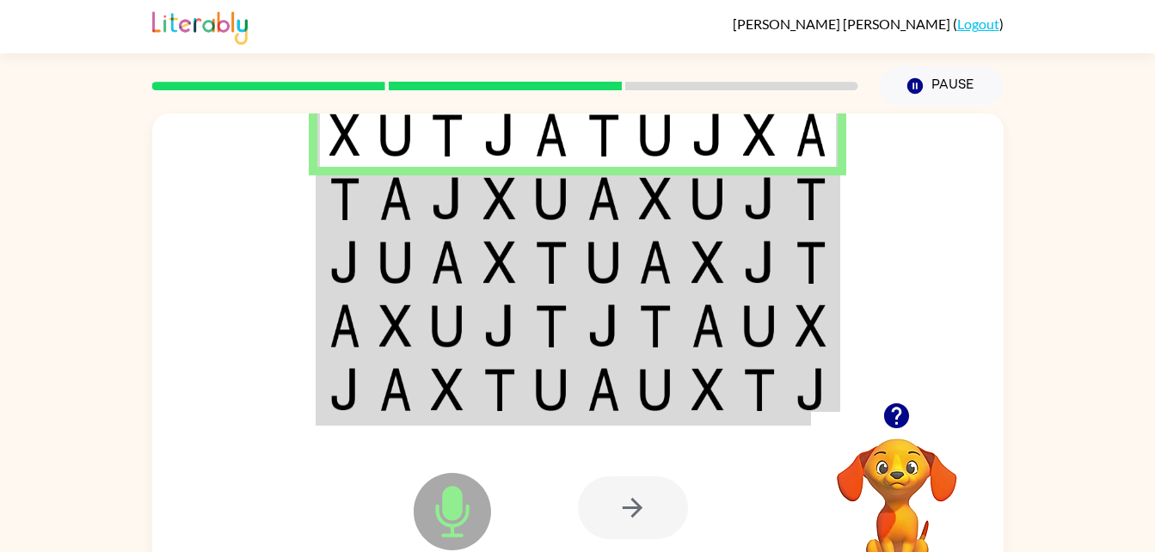
click at [685, 140] on td at bounding box center [708, 135] width 52 height 66
click at [669, 205] on img at bounding box center [655, 198] width 33 height 43
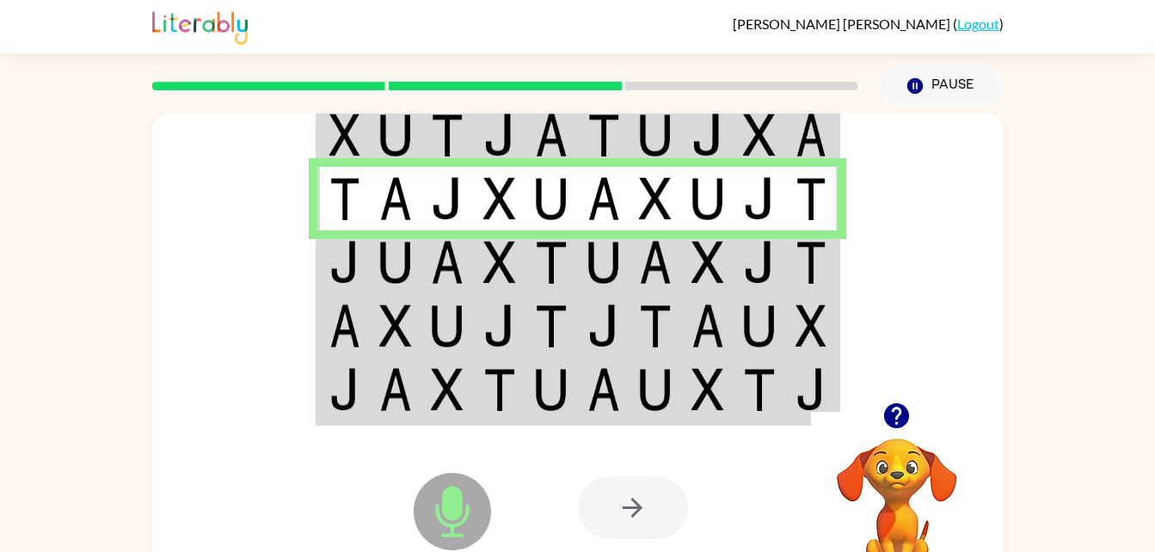
click at [625, 261] on td at bounding box center [604, 263] width 52 height 64
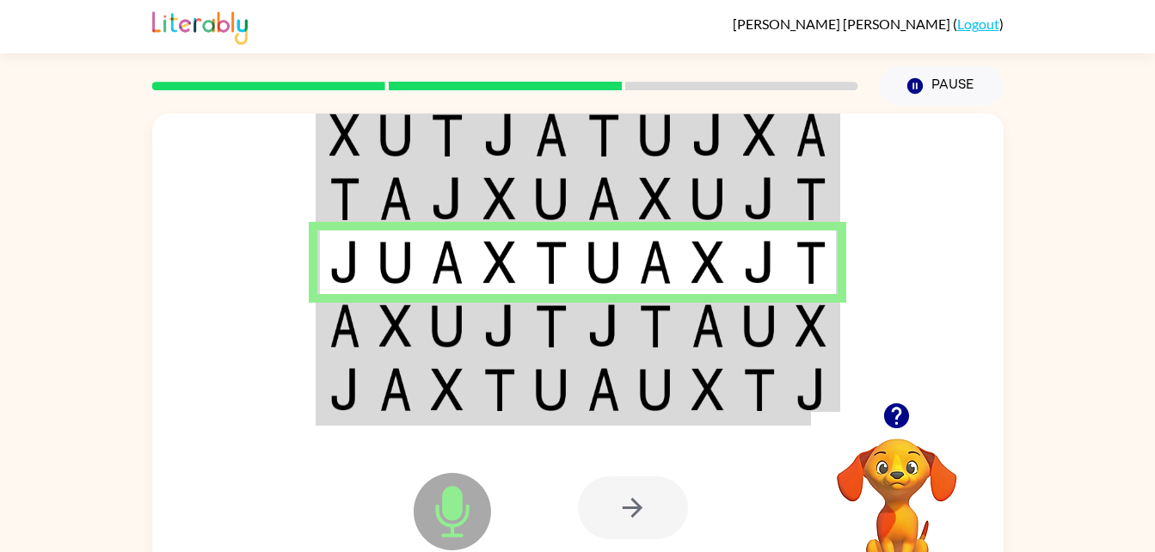
click at [615, 334] on img at bounding box center [604, 326] width 33 height 43
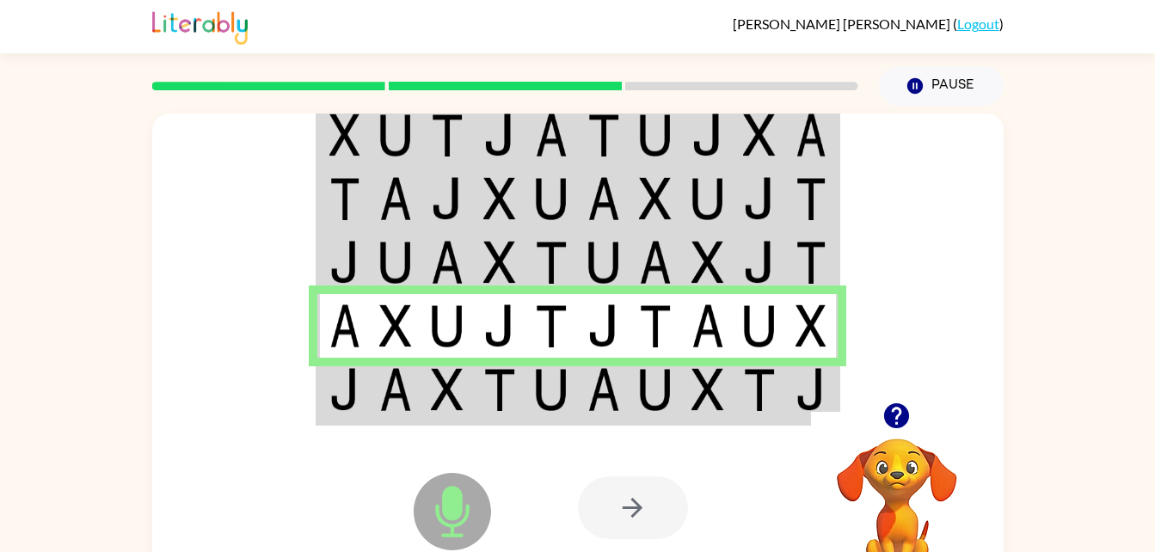
click at [582, 384] on td at bounding box center [604, 391] width 52 height 66
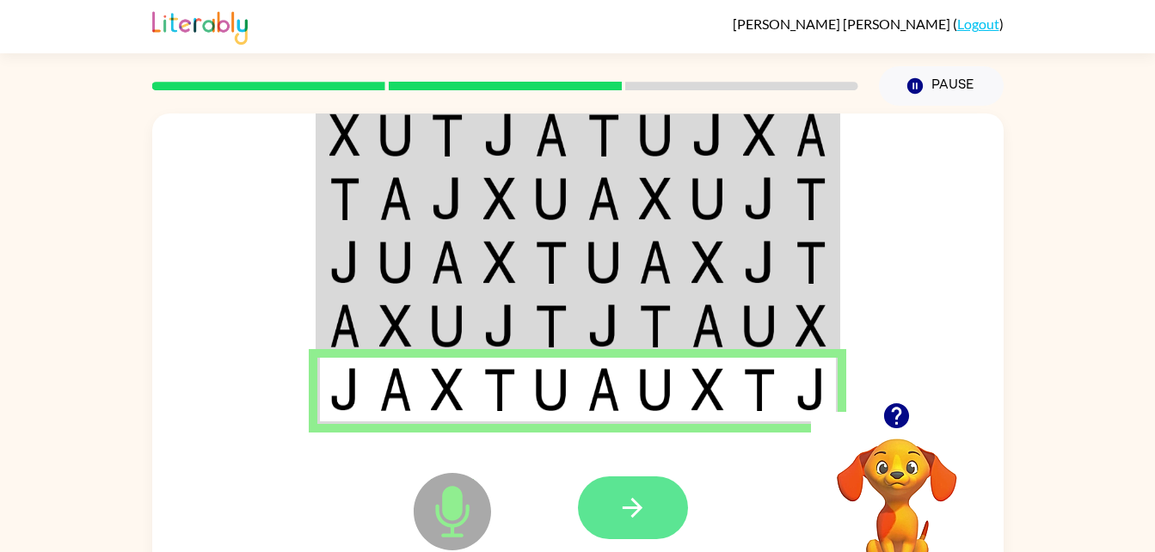
click at [656, 514] on button "button" at bounding box center [633, 508] width 110 height 63
